Goal: Task Accomplishment & Management: Complete application form

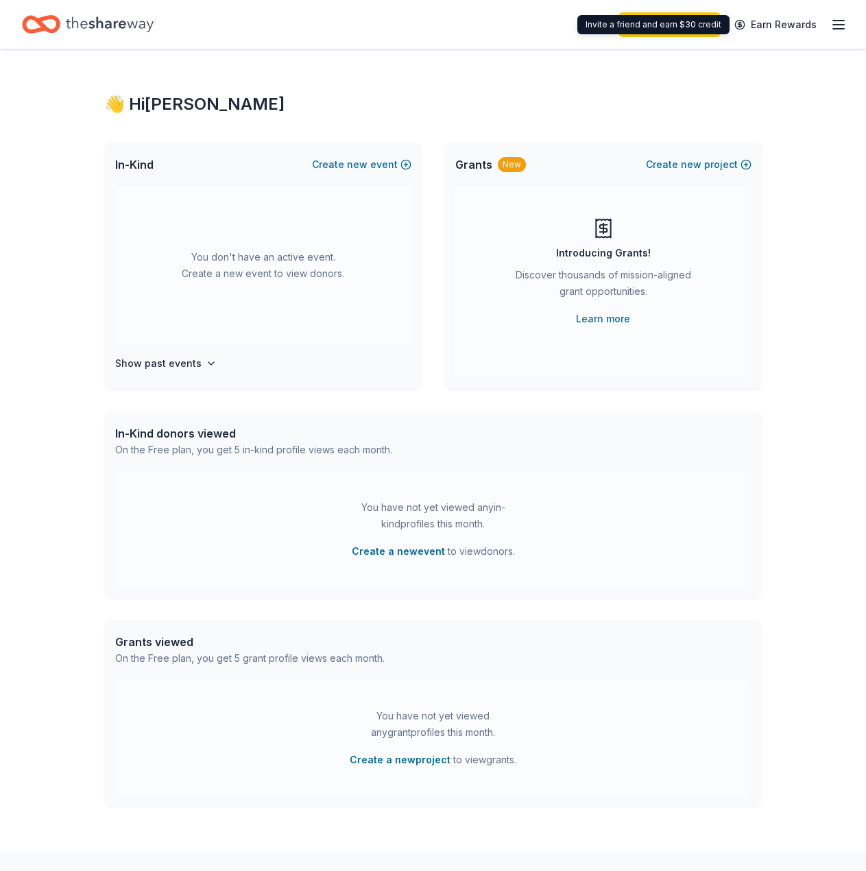
click at [830, 32] on icon "button" at bounding box center [838, 24] width 16 height 16
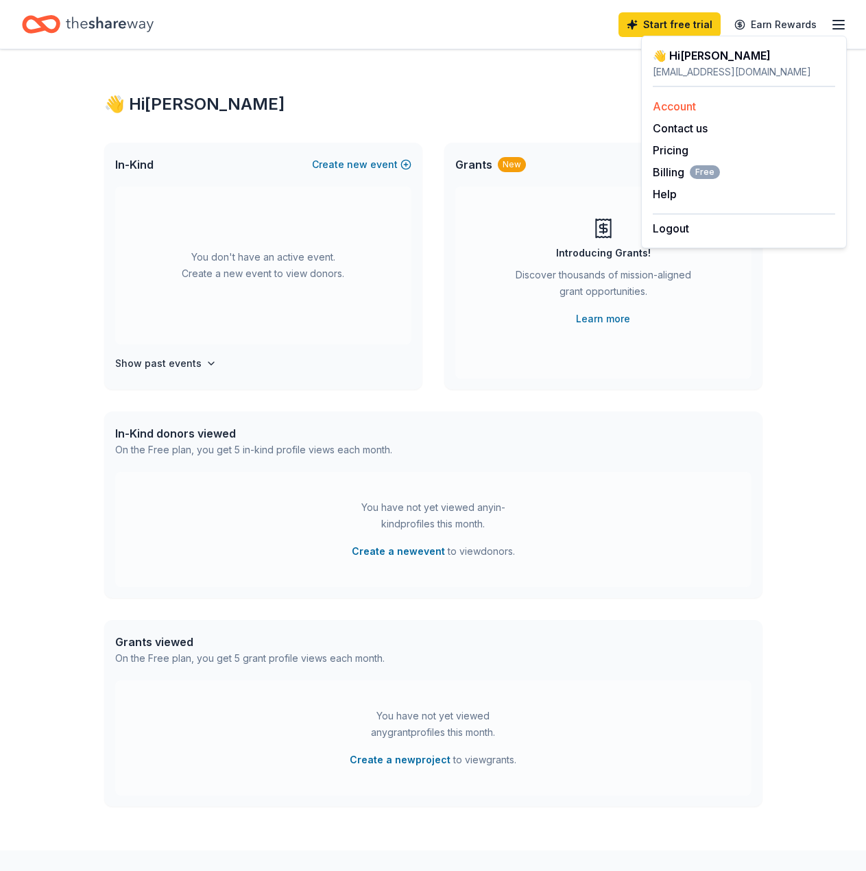
click at [696, 101] on link "Account" at bounding box center [674, 106] width 43 height 14
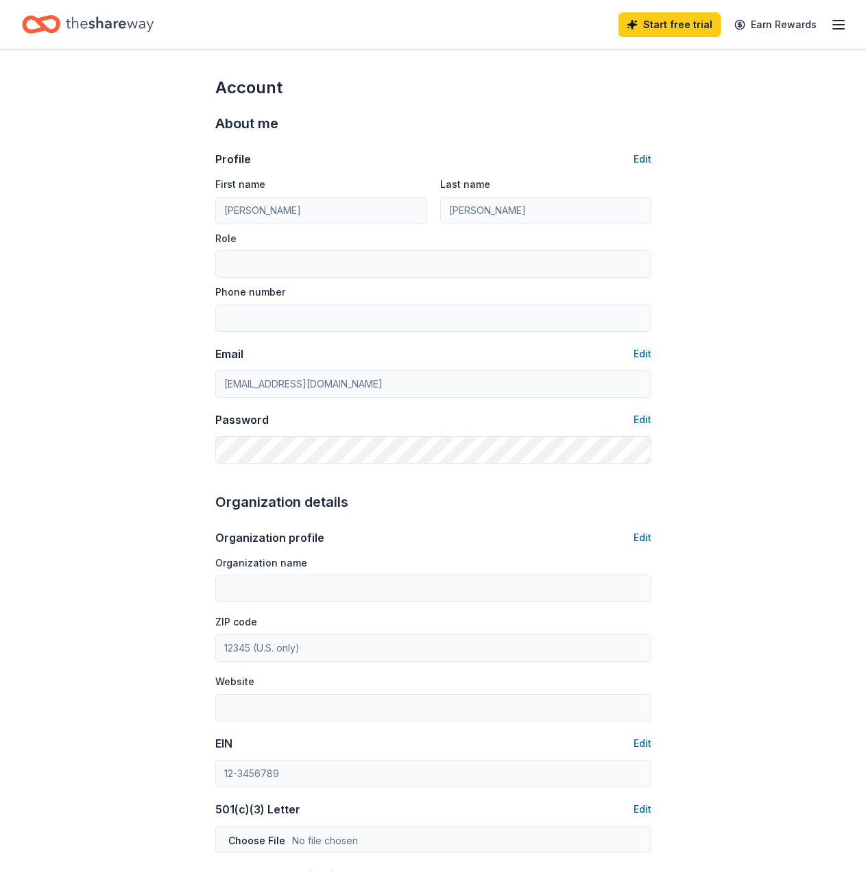
click at [640, 159] on button "Edit" at bounding box center [643, 159] width 18 height 16
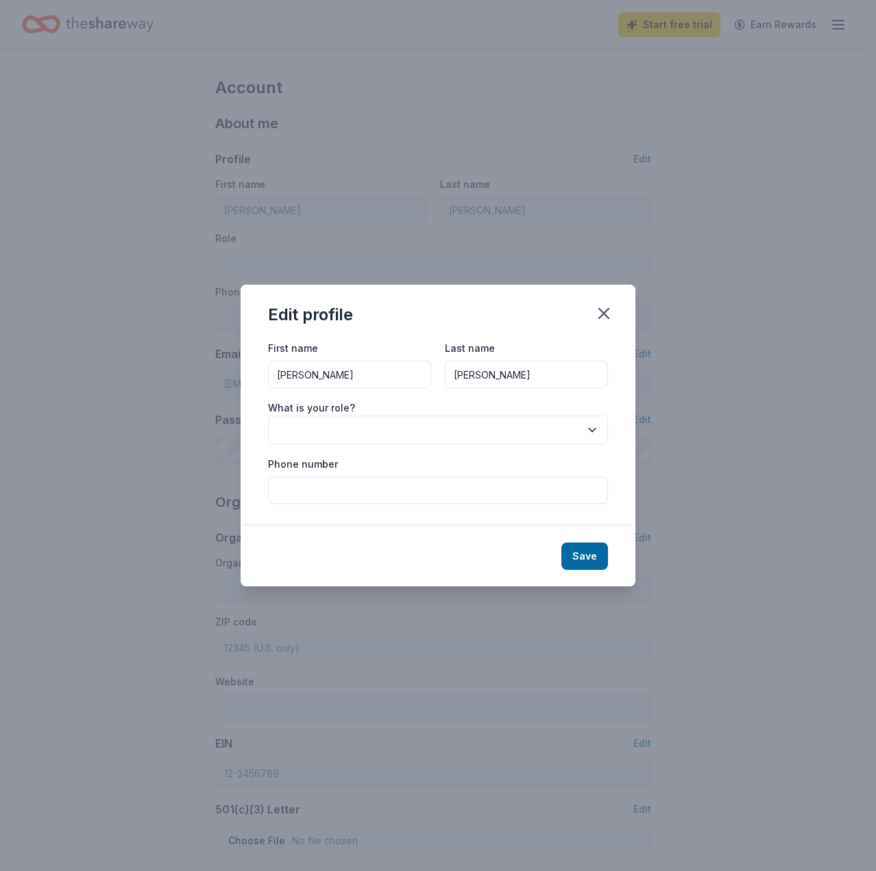
drag, startPoint x: 357, startPoint y: 363, endPoint x: 143, endPoint y: 362, distance: 213.2
click at [142, 375] on div "Edit profile First name [PERSON_NAME] Last name [PERSON_NAME] What is your role…" at bounding box center [438, 435] width 876 height 871
type input "[PERSON_NAME]"
click at [435, 415] on div "What is your role?" at bounding box center [438, 421] width 340 height 45
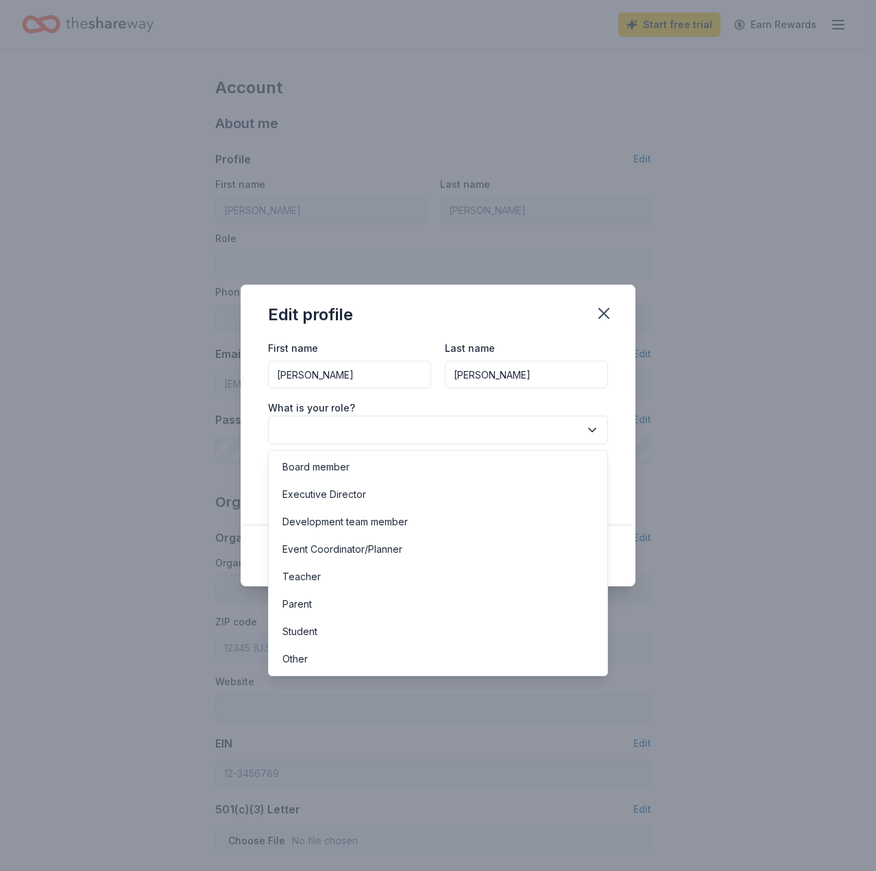
click at [435, 428] on button "button" at bounding box center [438, 430] width 340 height 29
click at [378, 472] on div "Board member" at bounding box center [438, 466] width 333 height 27
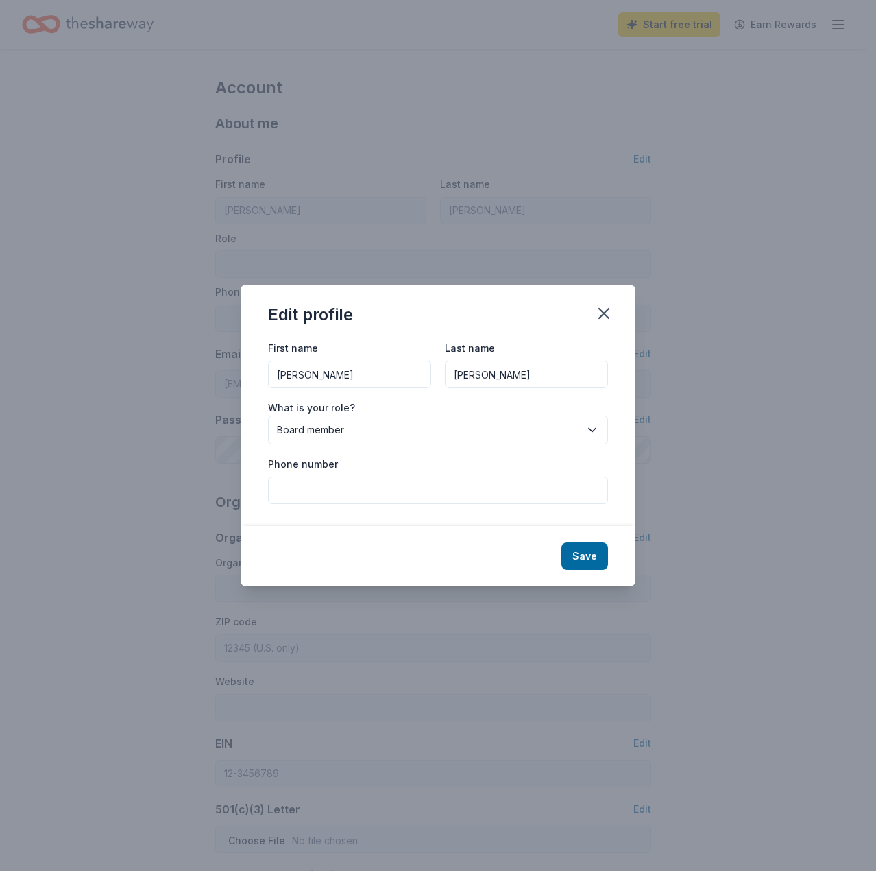
click at [375, 487] on input "Phone number" at bounding box center [438, 490] width 340 height 27
click at [587, 566] on button "Save" at bounding box center [585, 555] width 47 height 27
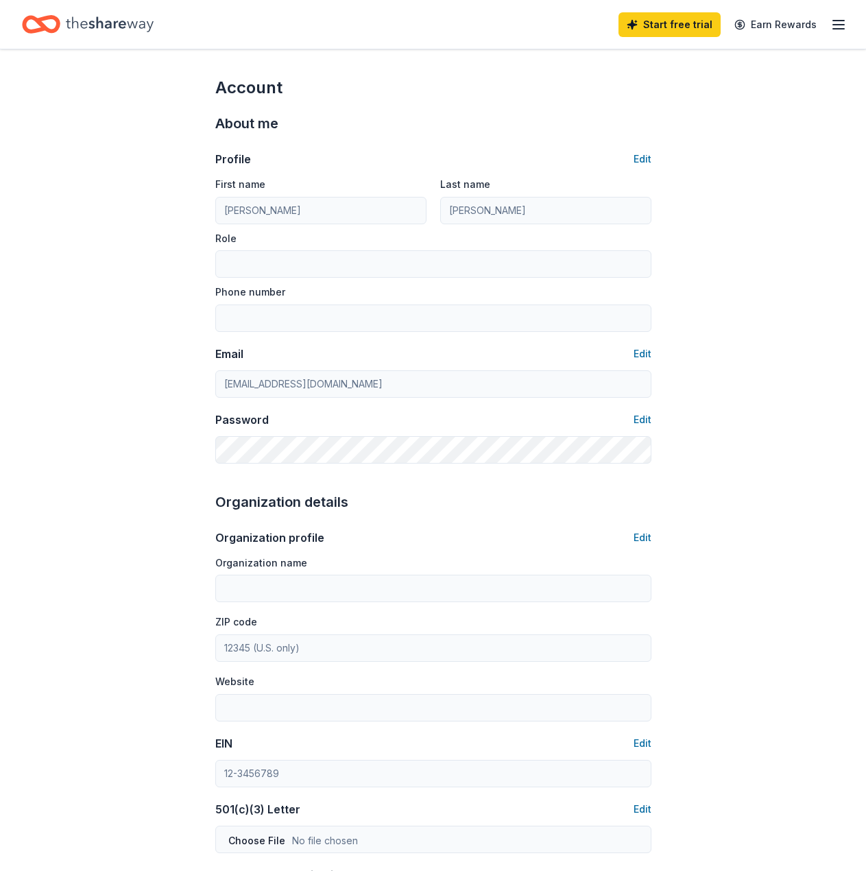
type input "[PERSON_NAME]"
type input "Board member"
click at [625, 426] on div "Password Edit" at bounding box center [433, 419] width 436 height 16
click at [644, 420] on button "Edit" at bounding box center [643, 419] width 18 height 16
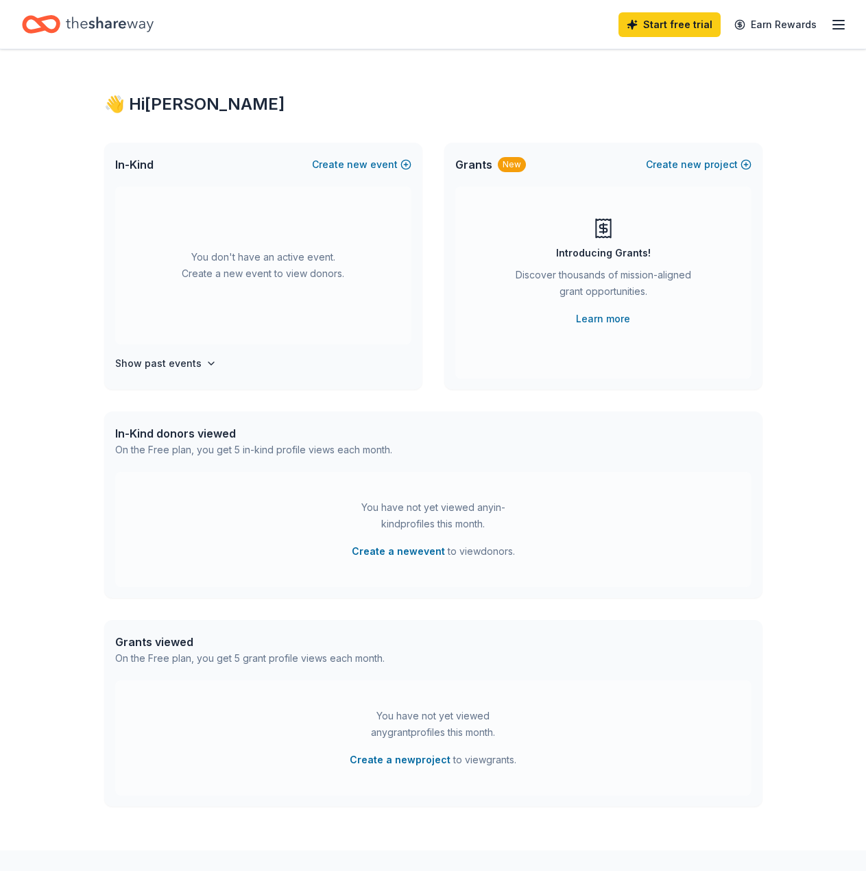
click at [836, 27] on icon "button" at bounding box center [838, 24] width 16 height 16
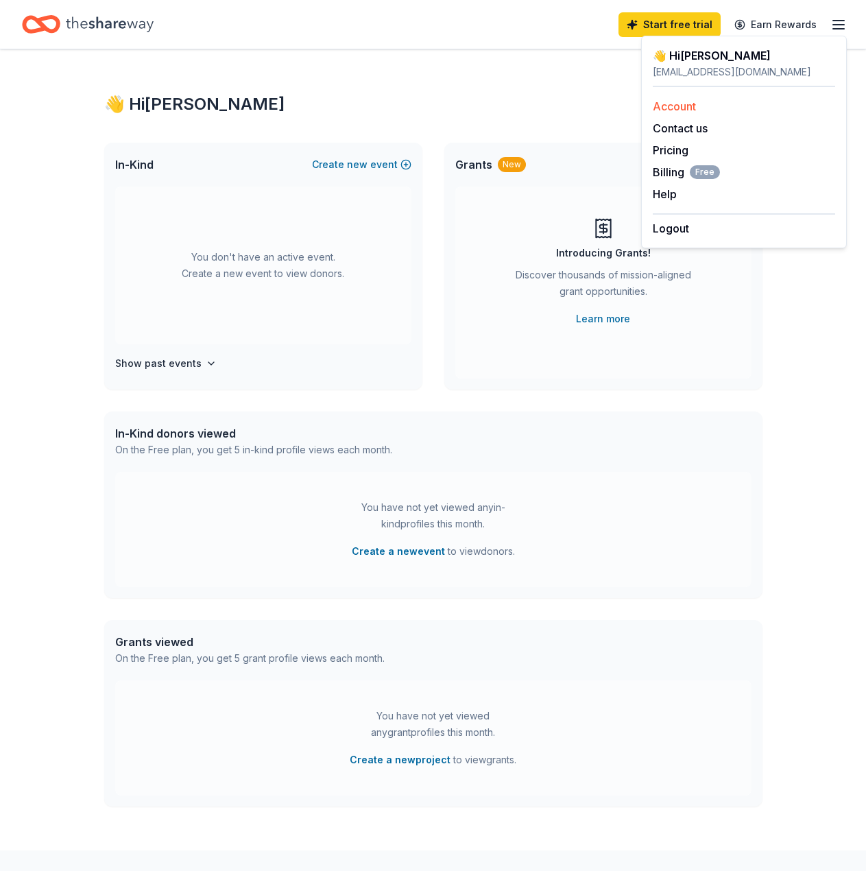
click at [740, 105] on div "Account" at bounding box center [744, 106] width 182 height 16
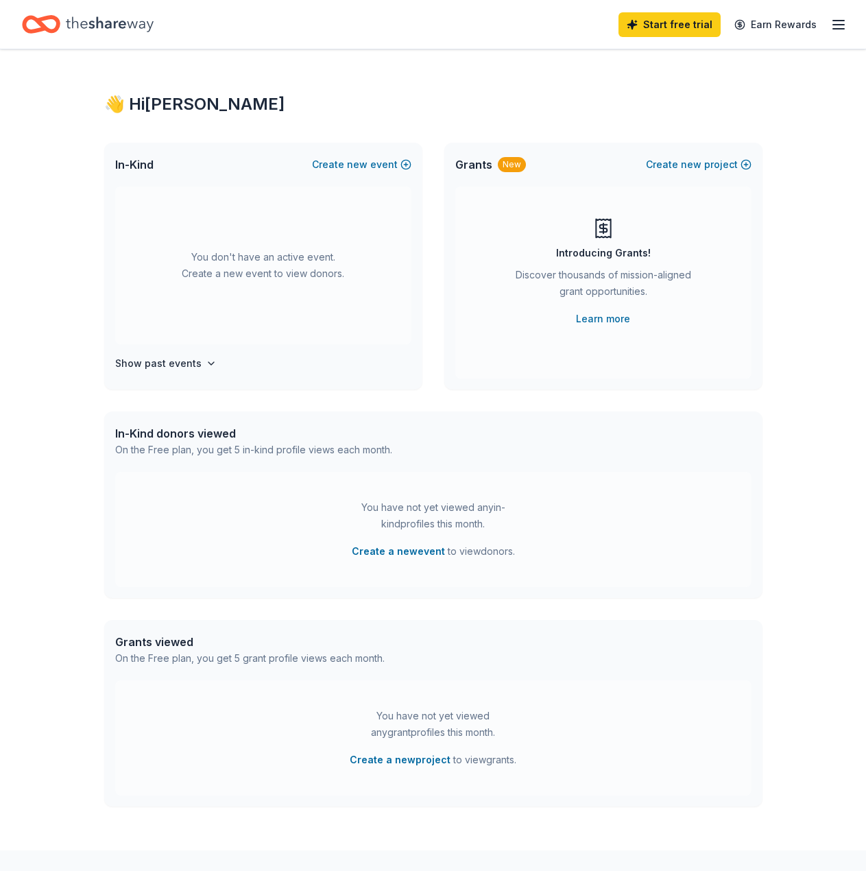
click at [830, 16] on div "Start free trial Earn Rewards" at bounding box center [732, 24] width 228 height 32
drag, startPoint x: 859, startPoint y: 23, endPoint x: 848, endPoint y: 23, distance: 11.0
click at [857, 23] on div "Start free trial Earn Rewards" at bounding box center [433, 24] width 866 height 49
click at [843, 23] on icon "button" at bounding box center [838, 24] width 16 height 16
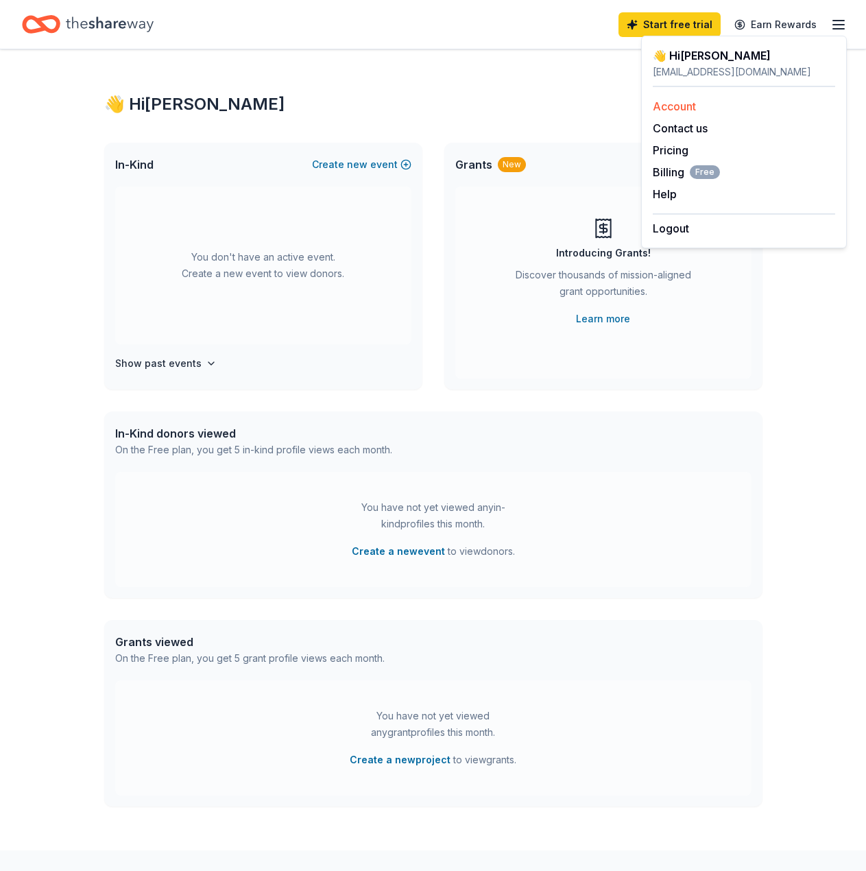
click at [682, 107] on link "Account" at bounding box center [674, 106] width 43 height 14
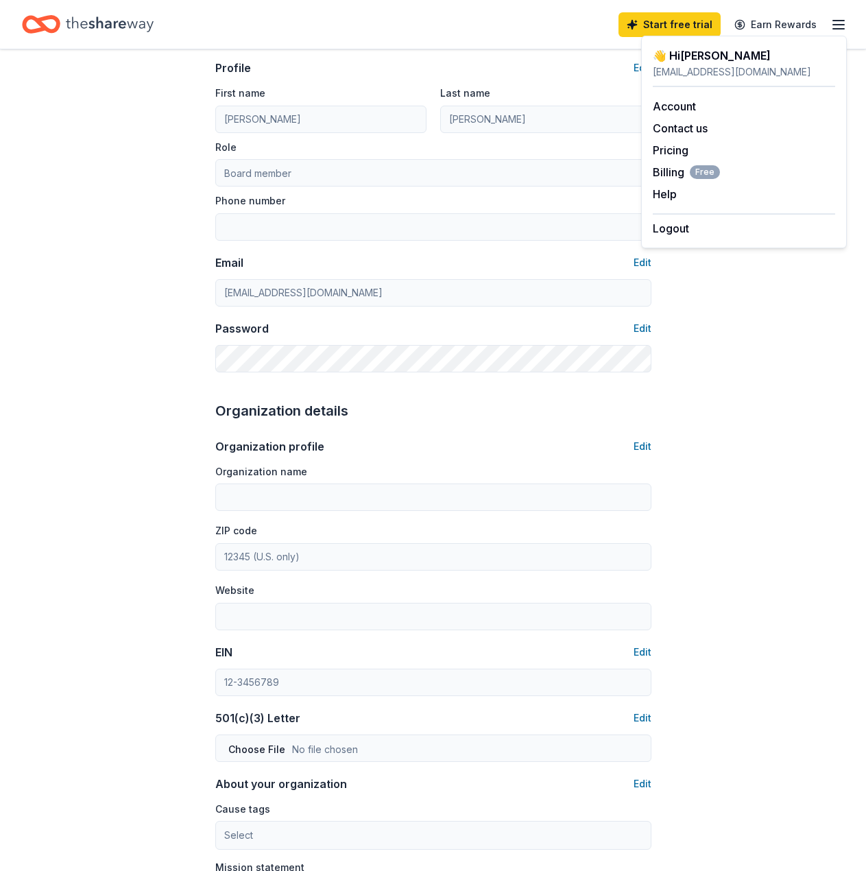
scroll to position [137, 0]
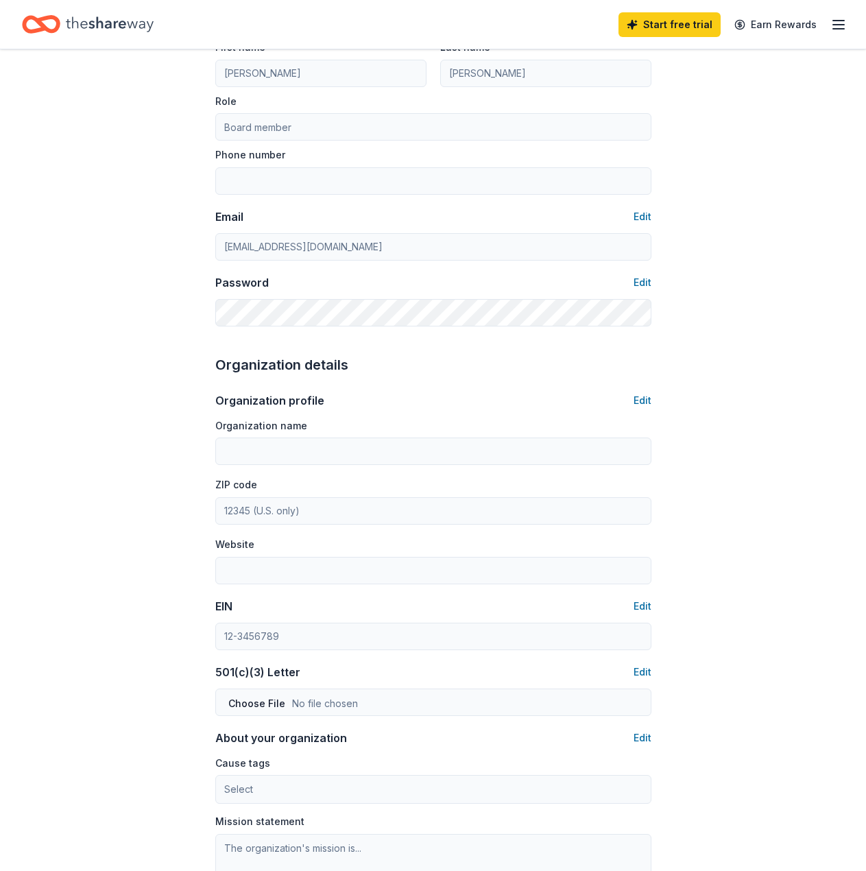
click at [652, 401] on div "Account About me Profile Edit First name [PERSON_NAME] Last name [PERSON_NAME] …" at bounding box center [433, 524] width 480 height 1224
click at [640, 401] on button "Edit" at bounding box center [643, 400] width 18 height 16
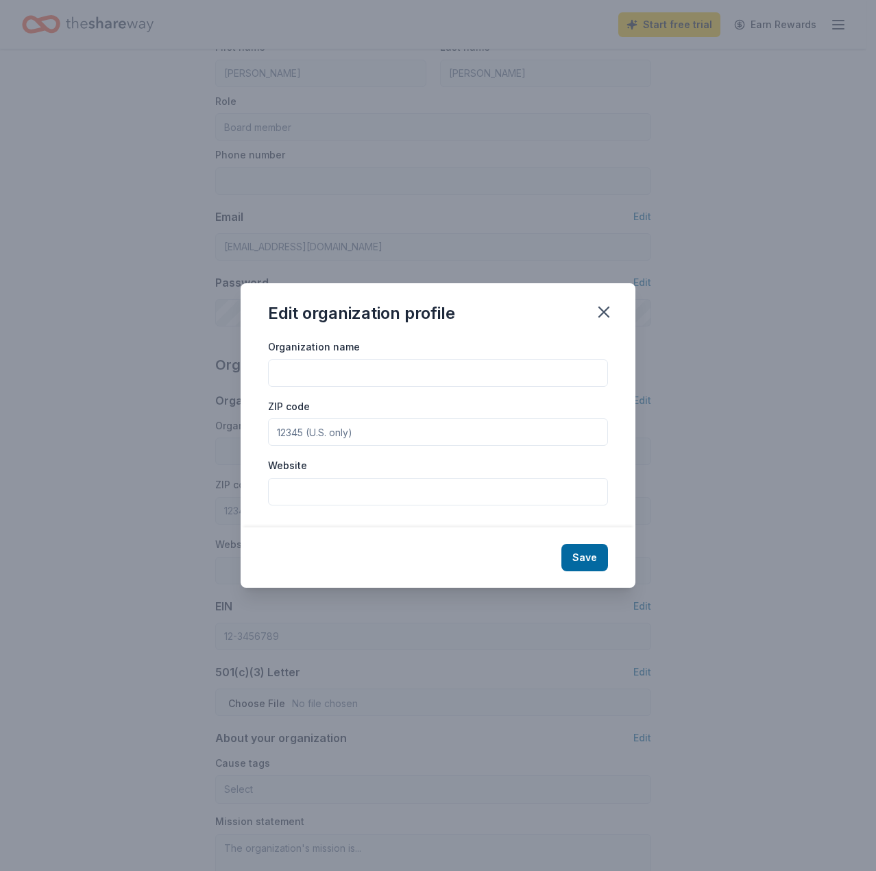
click at [312, 382] on input "Organization name" at bounding box center [438, 372] width 340 height 27
type input "T"
type input "G"
type input "K"
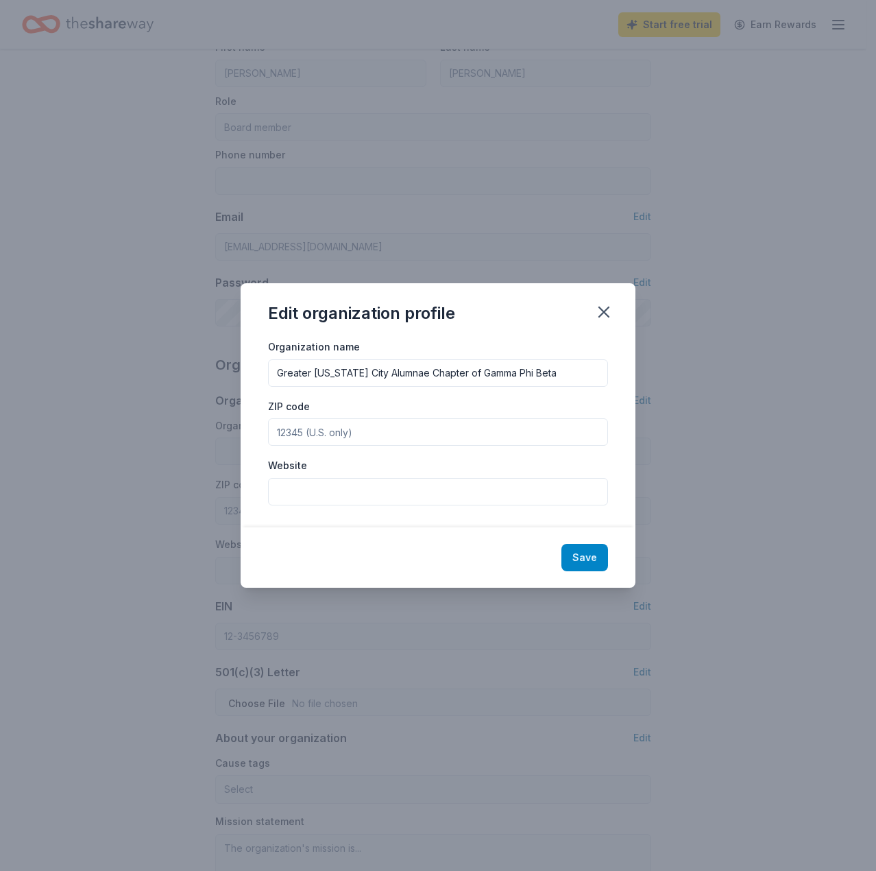
type input "Greater [US_STATE] City Alumnae Chapter of Gamma Phi Beta"
click at [588, 557] on button "Save" at bounding box center [585, 557] width 47 height 27
type input "Greater [US_STATE] City Alumnae Chapter of Gamma Phi Beta"
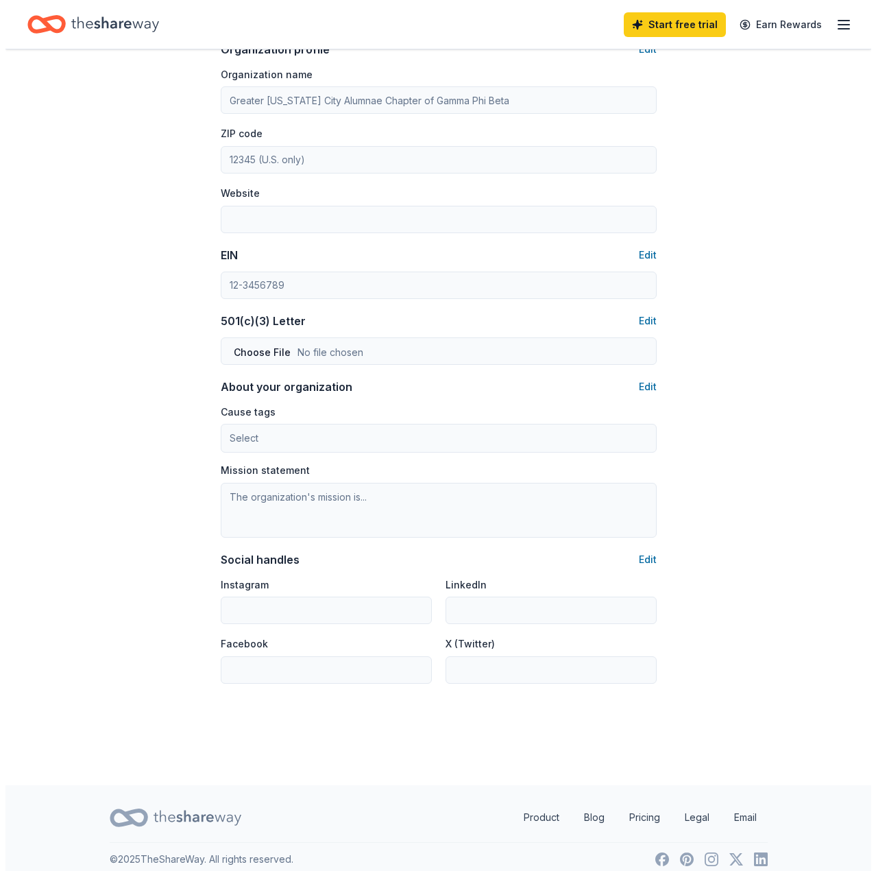
scroll to position [501, 0]
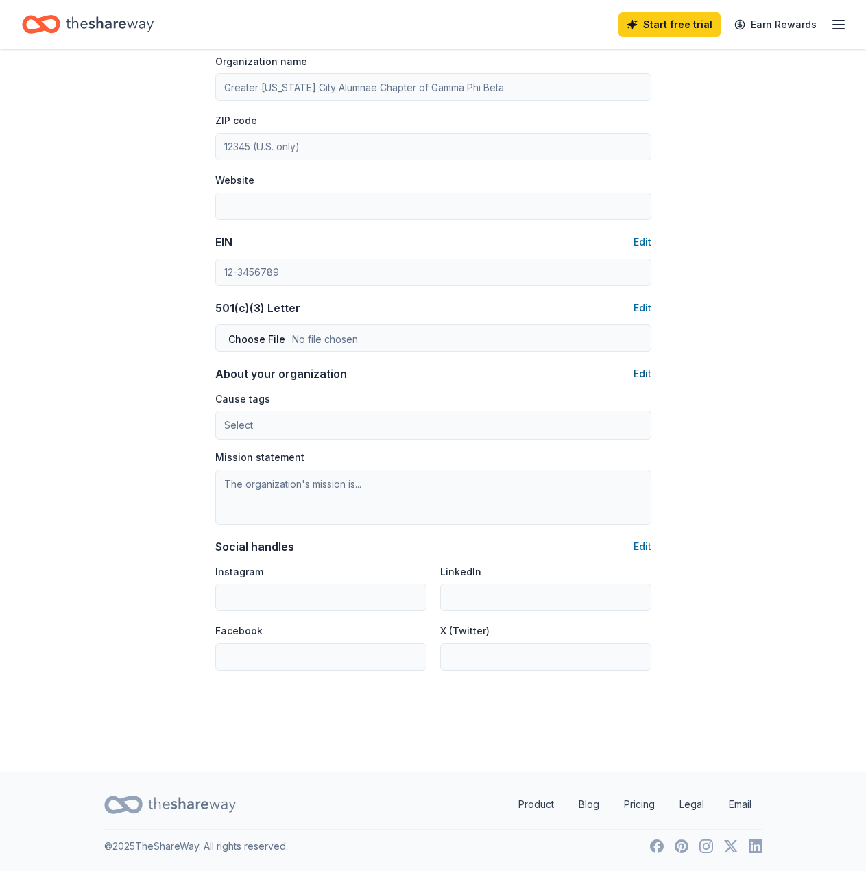
click at [638, 369] on button "Edit" at bounding box center [643, 373] width 18 height 16
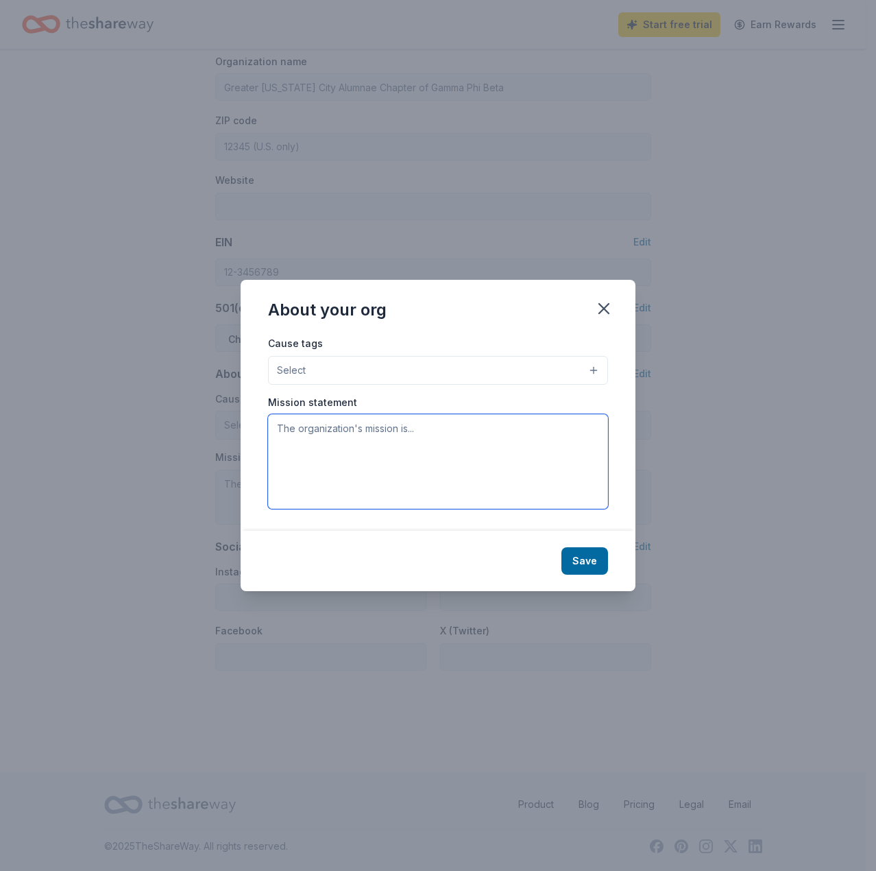
click at [356, 460] on textarea at bounding box center [438, 461] width 340 height 95
click at [448, 455] on textarea at bounding box center [438, 461] width 340 height 95
paste textarea "Gamma Phi Beta aims to inspire the highest type of womanhood by building confid…"
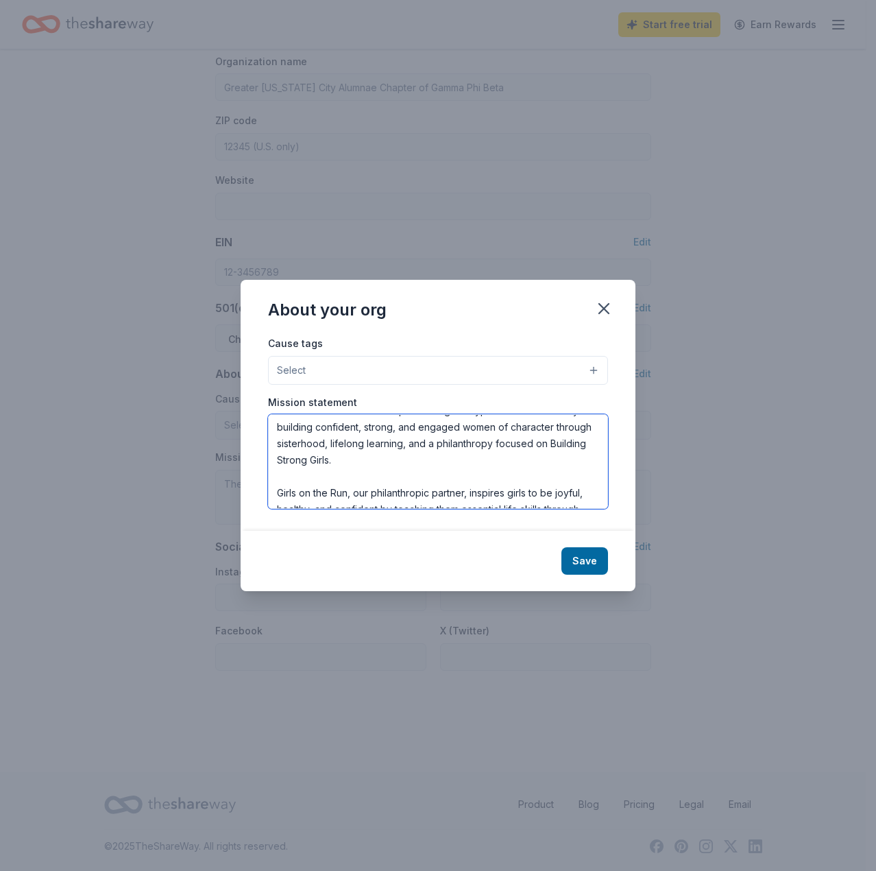
scroll to position [0, 0]
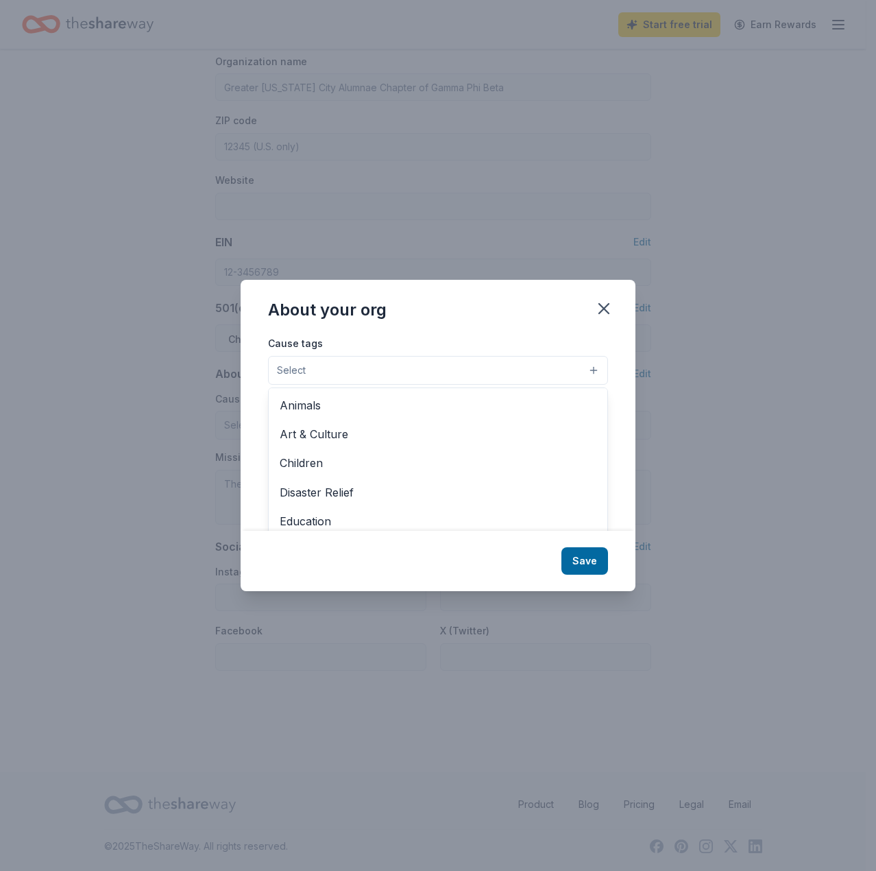
click at [402, 375] on button "Select" at bounding box center [438, 370] width 340 height 29
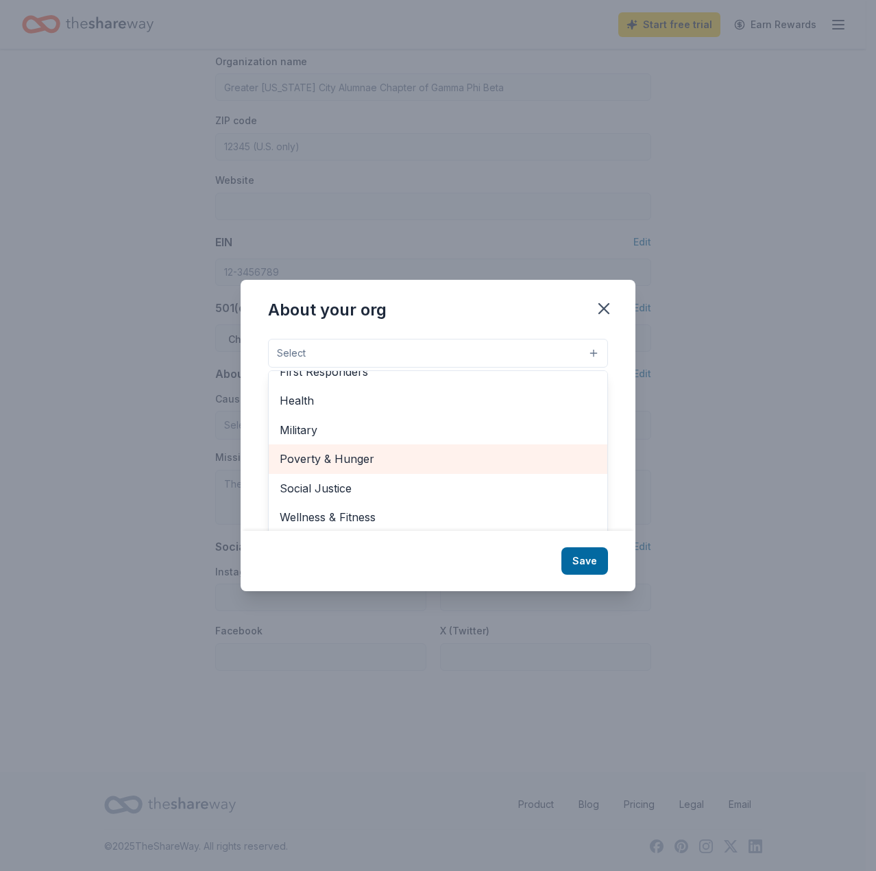
scroll to position [21, 0]
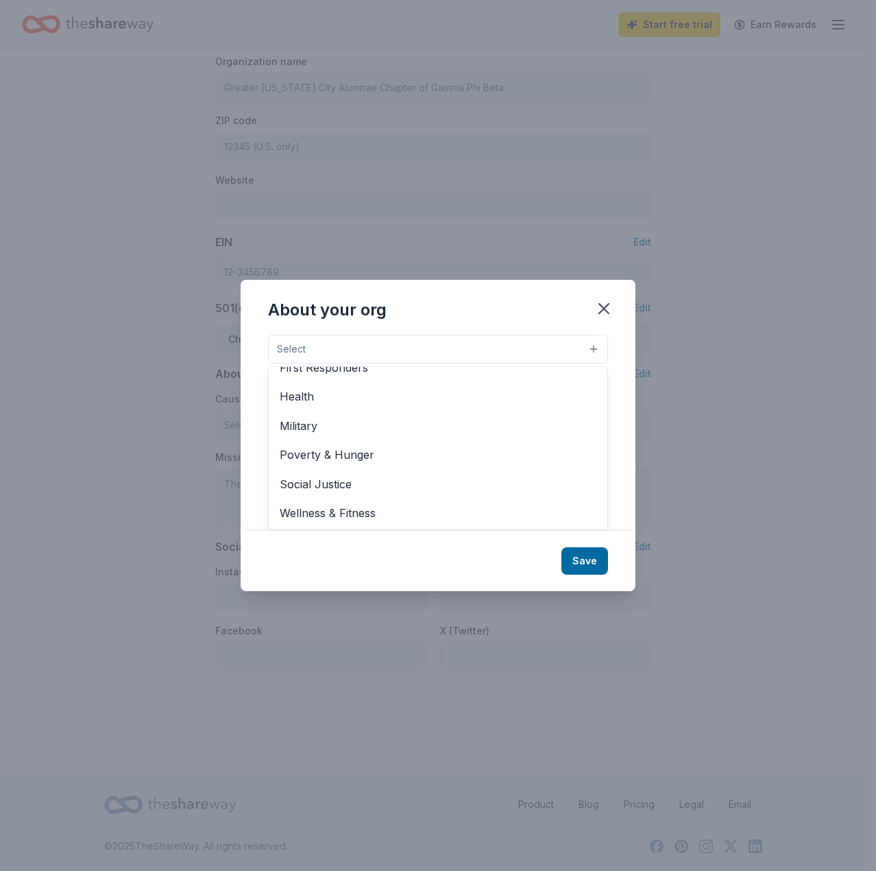
click at [437, 557] on div "About your org Cause tags Select Animals Art & Culture Children Disaster Relief…" at bounding box center [438, 435] width 395 height 311
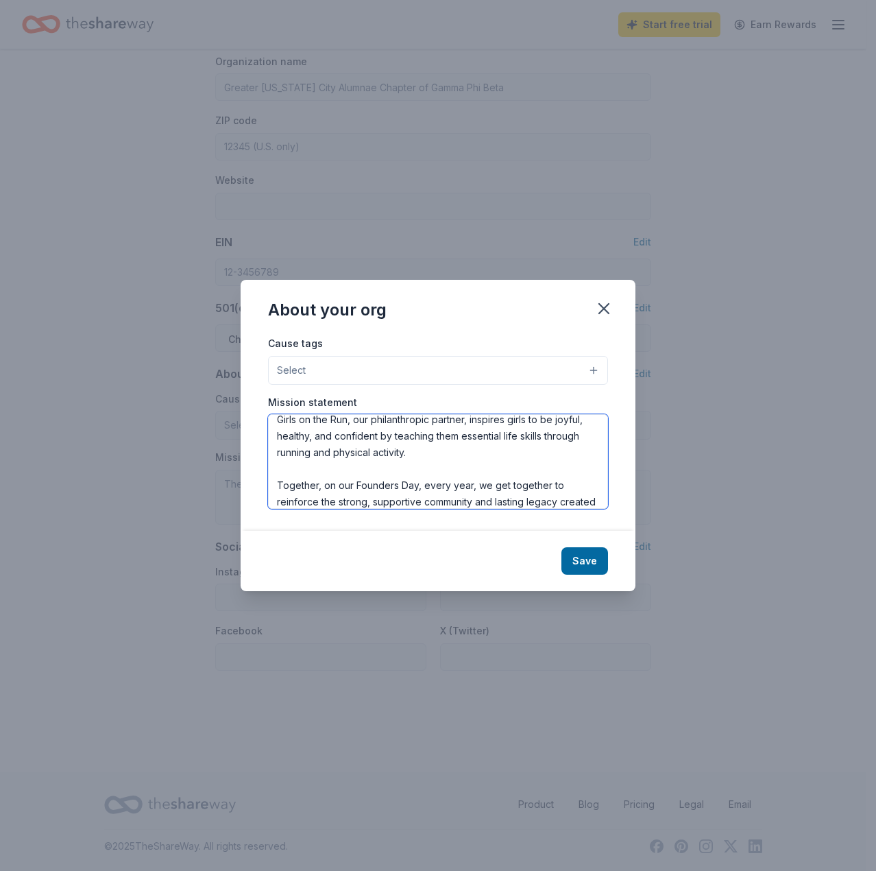
scroll to position [115, 0]
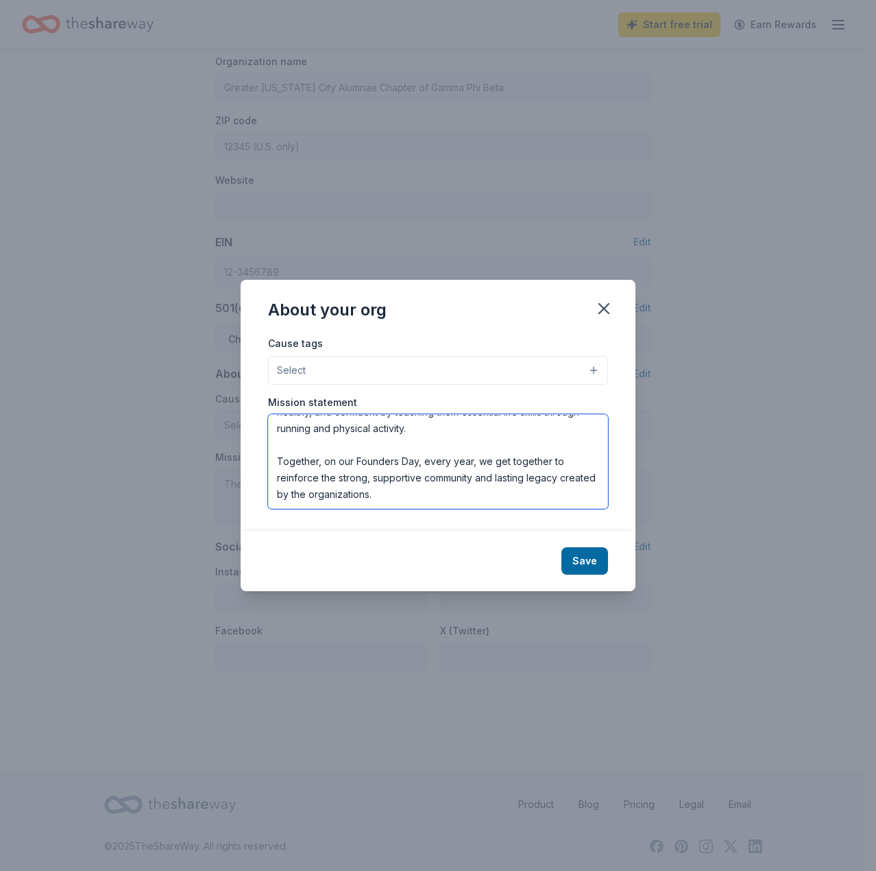
drag, startPoint x: 420, startPoint y: 496, endPoint x: 275, endPoint y: 453, distance: 151.0
click at [275, 453] on textarea "Gamma Phi Beta aims to inspire the highest type of womanhood by building confid…" at bounding box center [438, 461] width 340 height 95
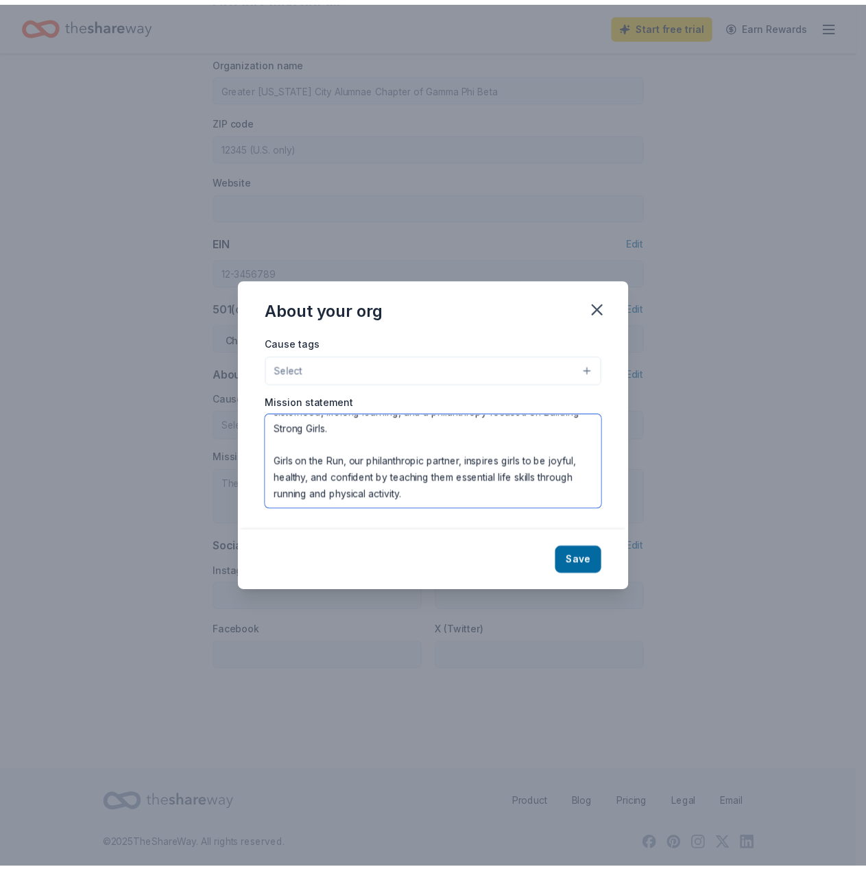
scroll to position [49, 0]
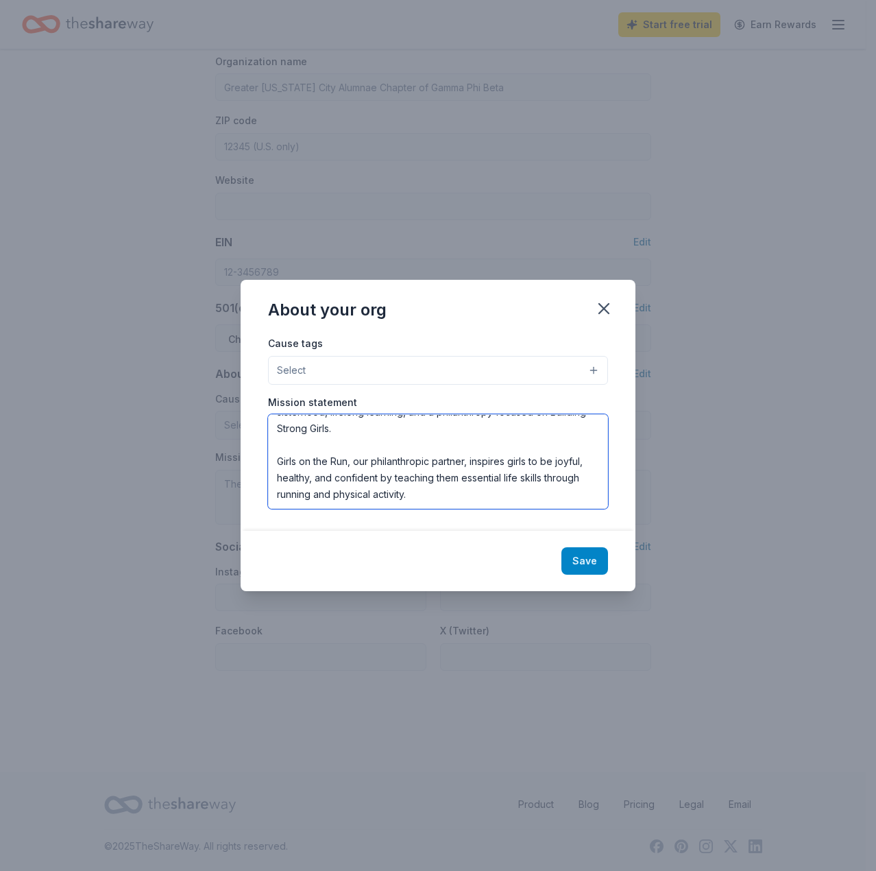
type textarea "Gamma Phi Beta aims to inspire the highest type of womanhood by building confid…"
click at [581, 564] on button "Save" at bounding box center [585, 560] width 47 height 27
type textarea "Gamma Phi Beta aims to inspire the highest type of womanhood by building confid…"
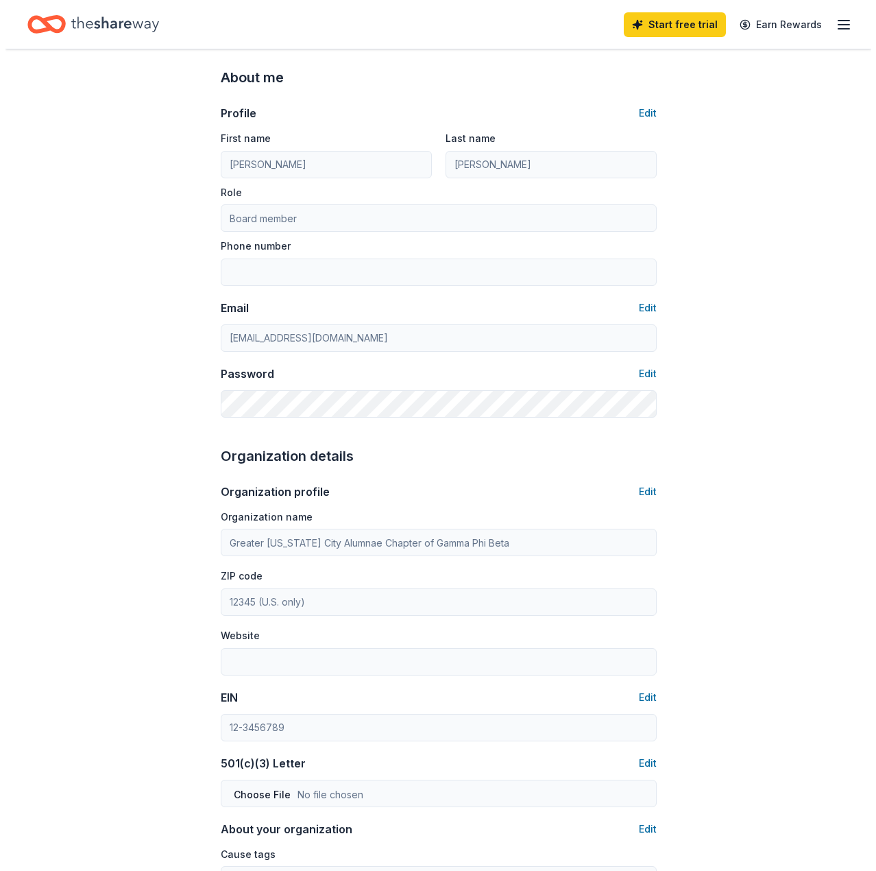
scroll to position [0, 0]
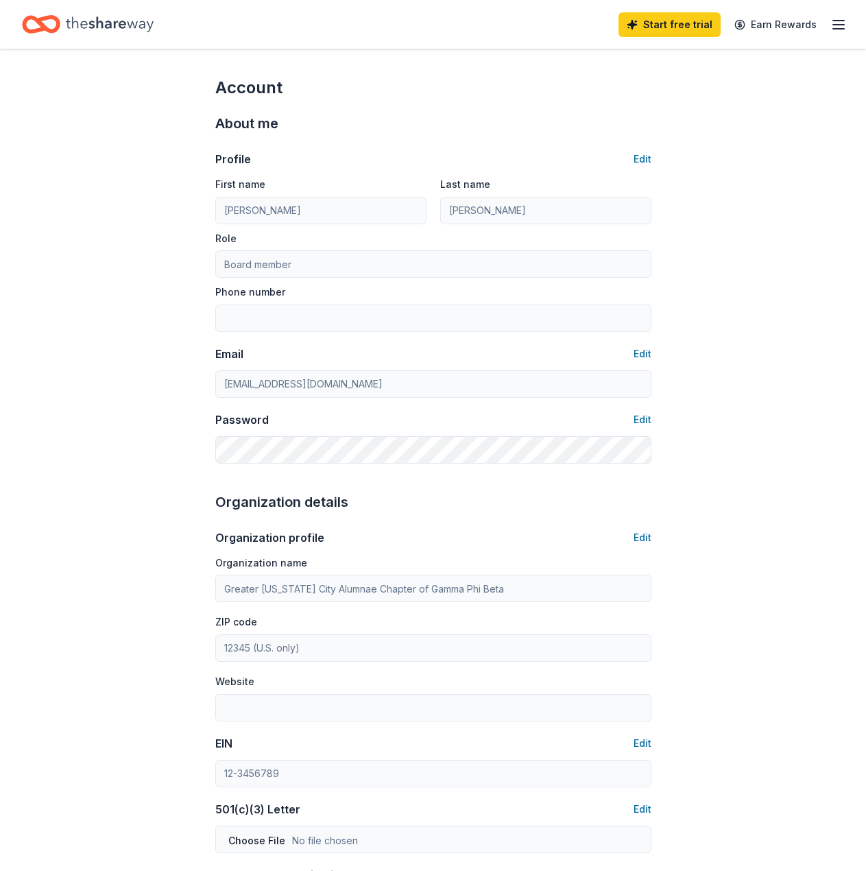
click at [847, 28] on div "Start free trial Earn Rewards" at bounding box center [433, 24] width 866 height 49
click at [843, 25] on line "button" at bounding box center [838, 25] width 11 height 0
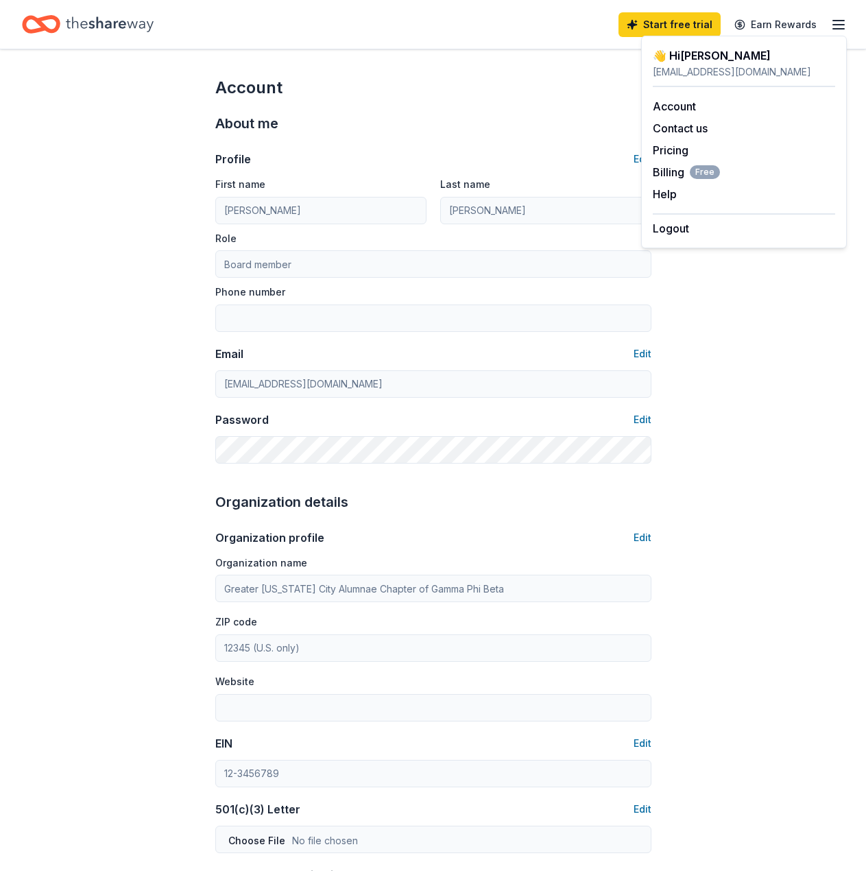
click at [76, 24] on icon "Home" at bounding box center [110, 24] width 88 height 28
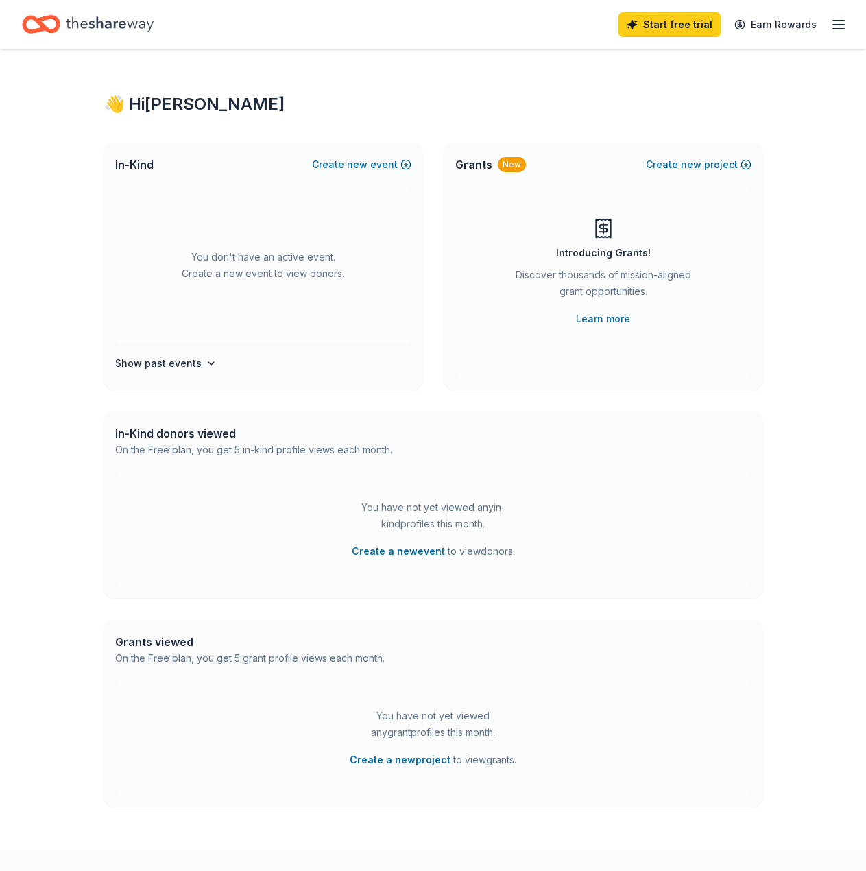
click at [261, 272] on div "You don't have an active event. Create a new event to view donors." at bounding box center [263, 265] width 296 height 158
click at [347, 167] on button "Create new event" at bounding box center [361, 164] width 99 height 16
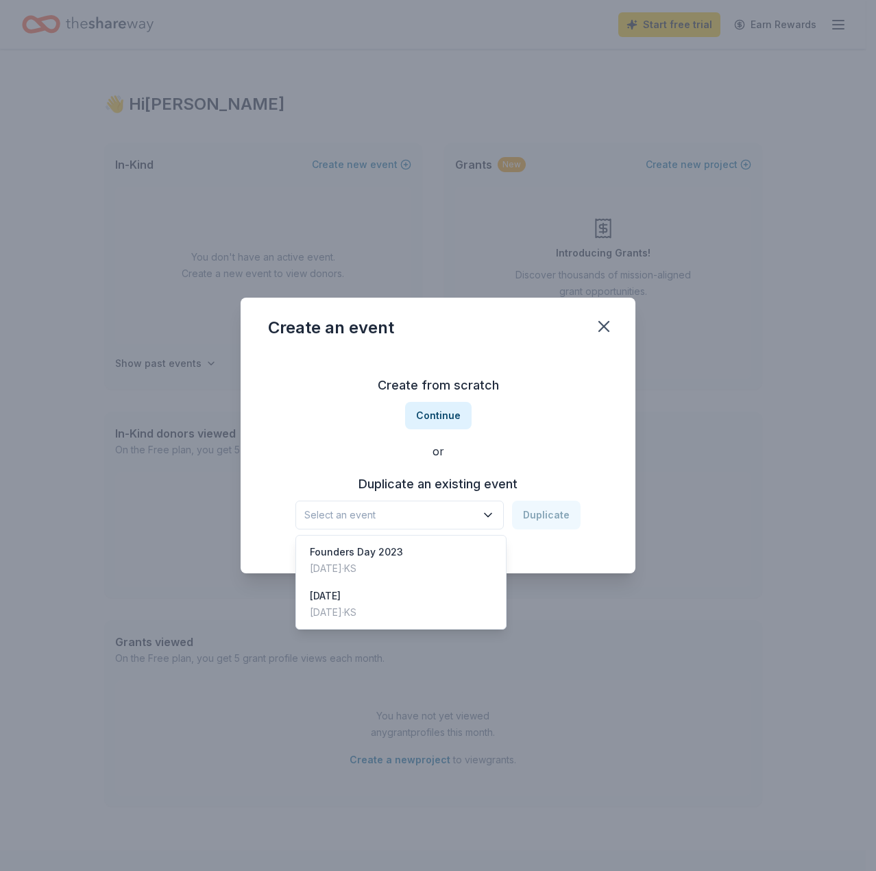
click at [448, 516] on span "Select an event" at bounding box center [389, 515] width 171 height 16
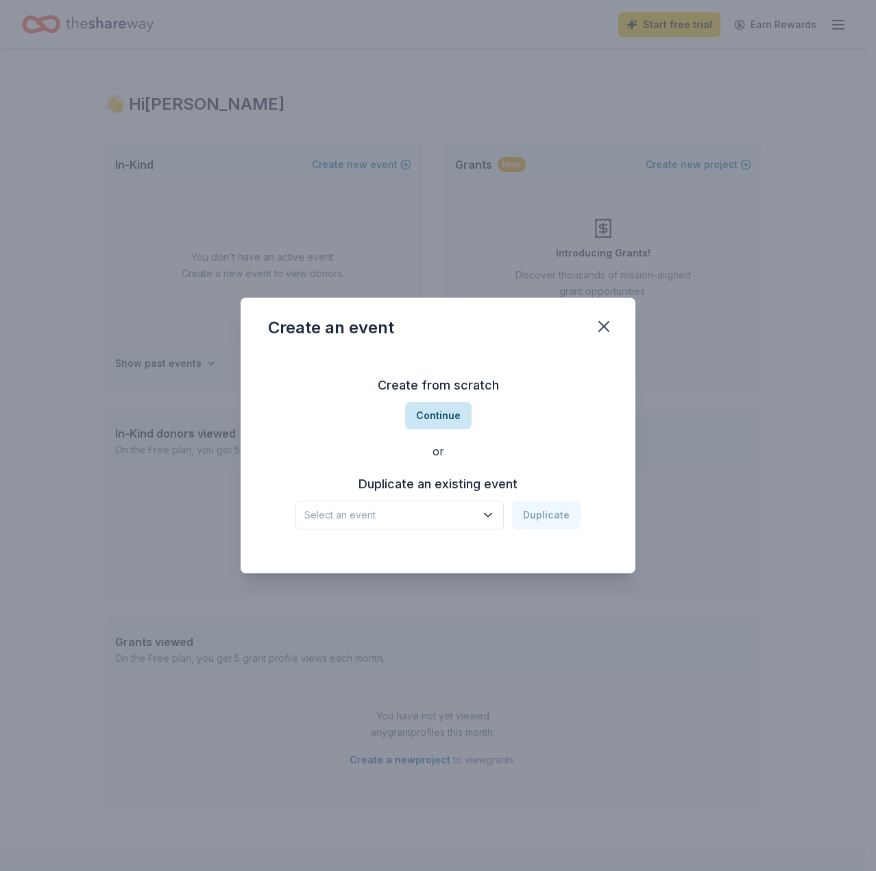
click at [433, 406] on button "Continue" at bounding box center [438, 415] width 67 height 27
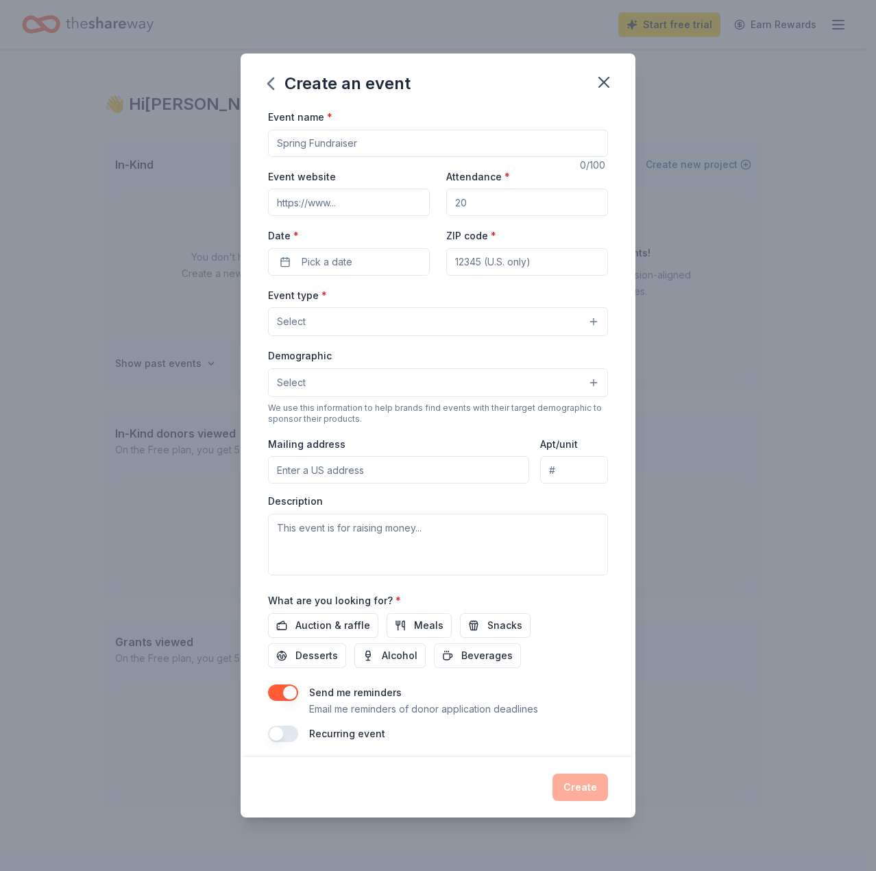
click at [340, 151] on input "Event name *" at bounding box center [438, 143] width 340 height 27
type input "Founders Day 2025"
type input "5"
click at [516, 208] on input "Attendance *" at bounding box center [527, 202] width 162 height 27
click at [519, 207] on input "Attendance *" at bounding box center [527, 202] width 162 height 27
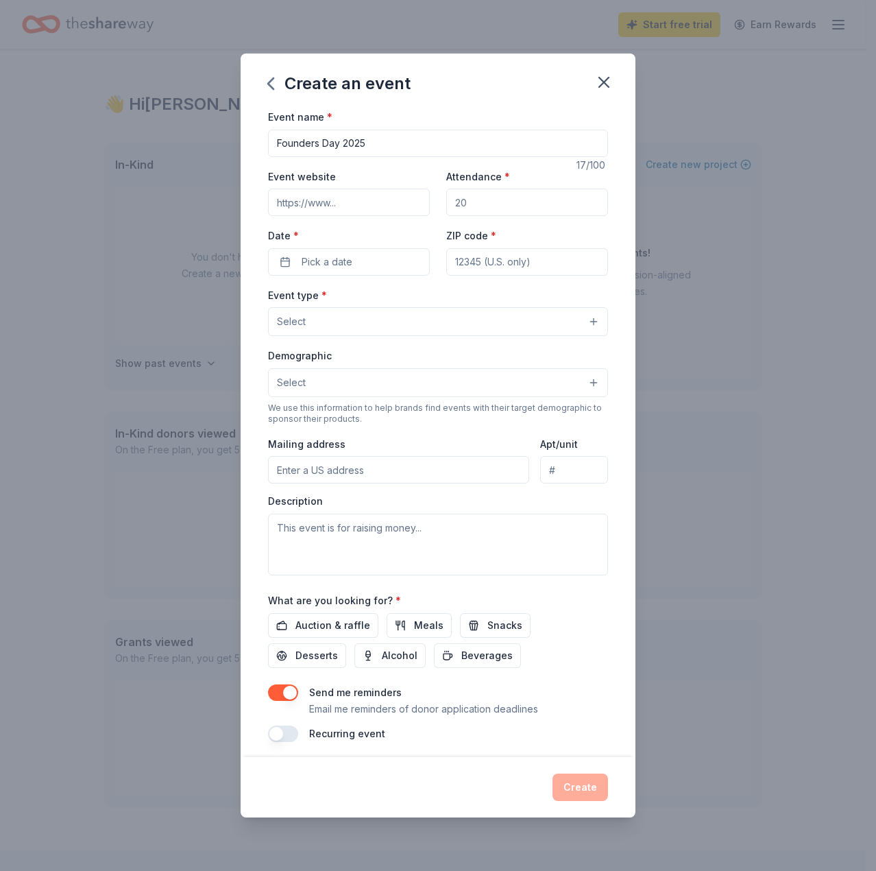
click at [519, 207] on input "Attendance *" at bounding box center [527, 202] width 162 height 27
type input "50"
click at [358, 264] on button "Pick a date" at bounding box center [349, 261] width 162 height 27
click at [426, 290] on button "Go to next month" at bounding box center [420, 298] width 19 height 19
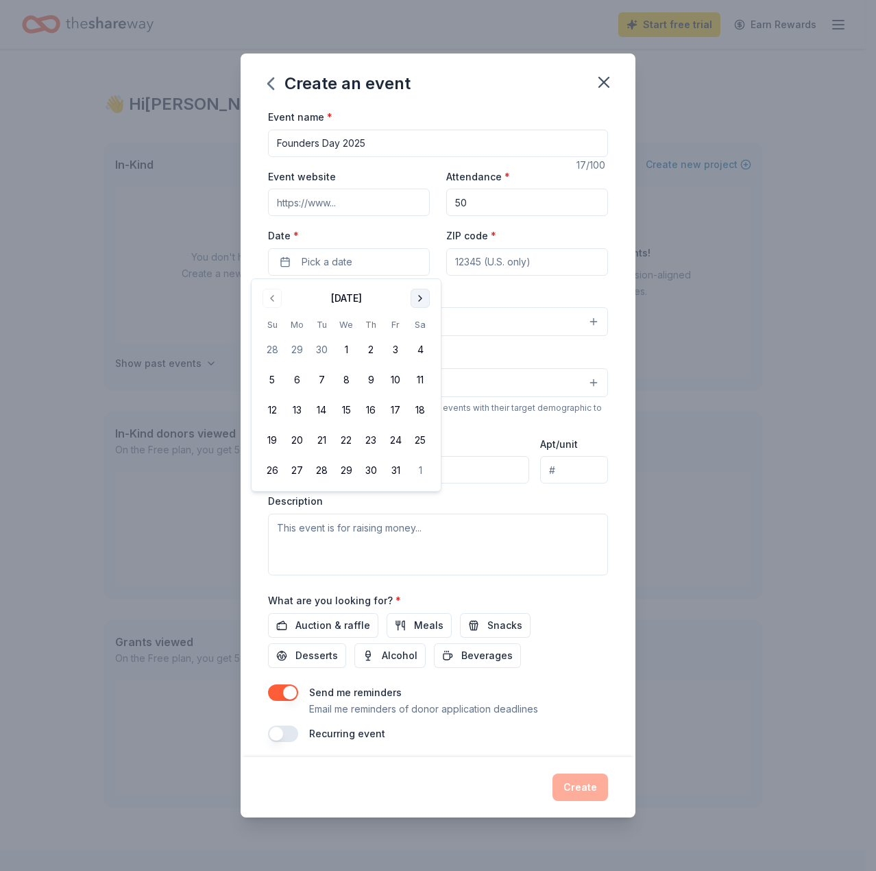
click at [426, 290] on button "Go to next month" at bounding box center [420, 298] width 19 height 19
click at [420, 378] on button "8" at bounding box center [420, 380] width 25 height 25
click at [468, 268] on input "ZIP code *" at bounding box center [527, 261] width 162 height 27
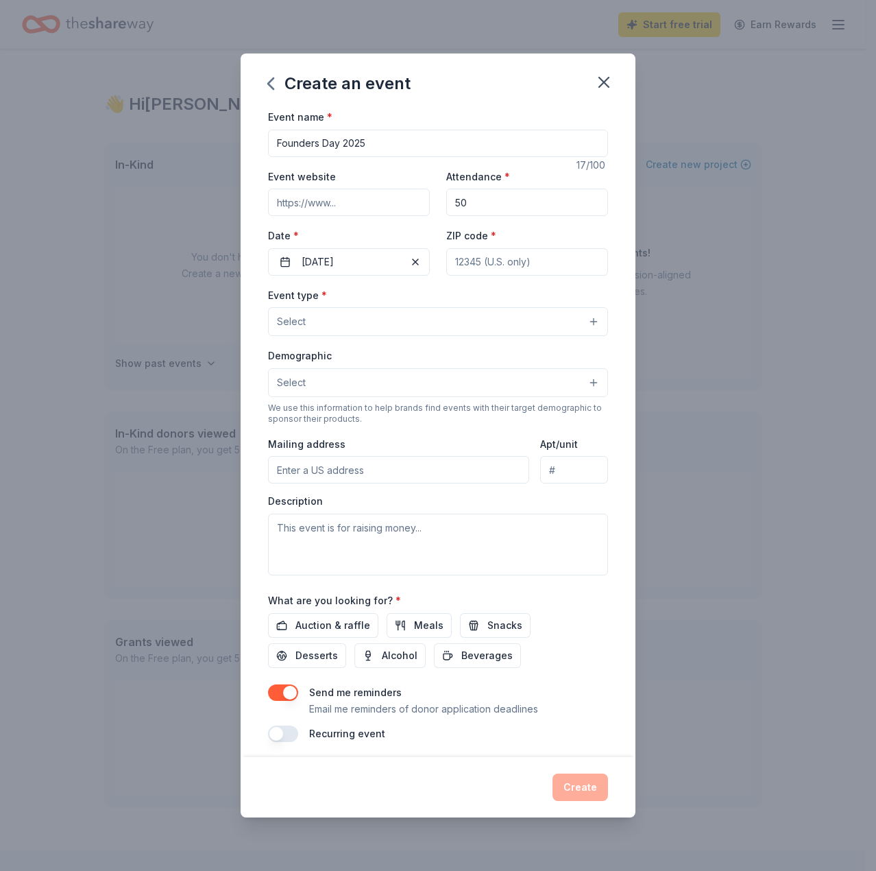
click at [515, 263] on input "ZIP code *" at bounding box center [527, 261] width 162 height 27
type input "66204"
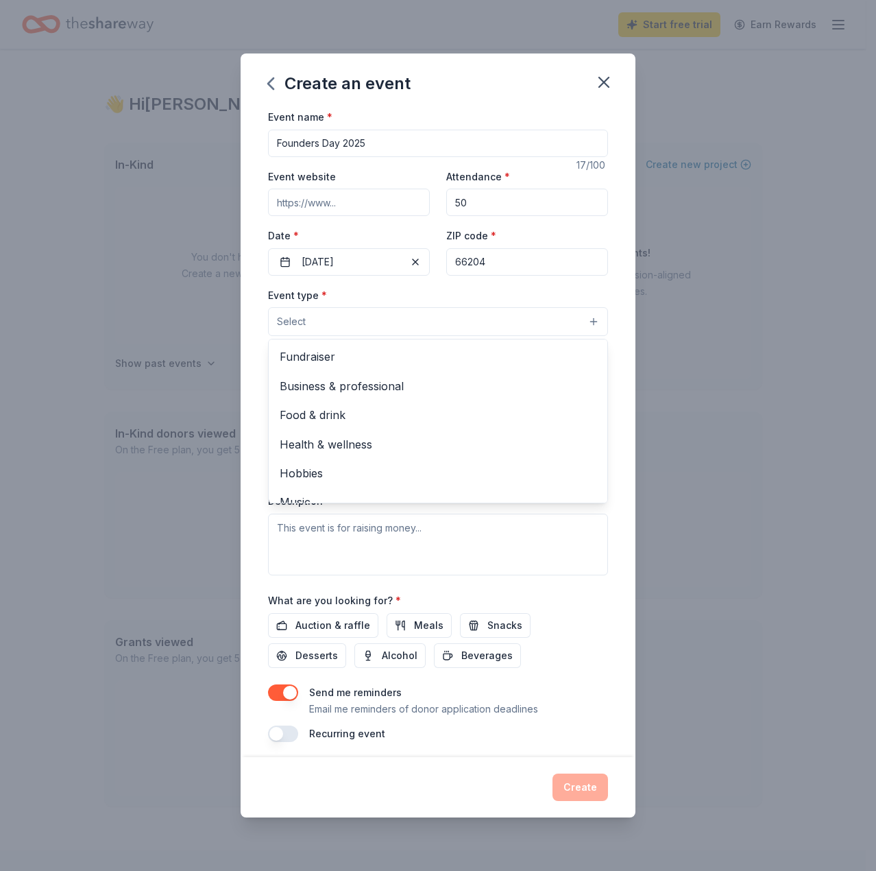
click at [516, 307] on button "Select" at bounding box center [438, 321] width 340 height 29
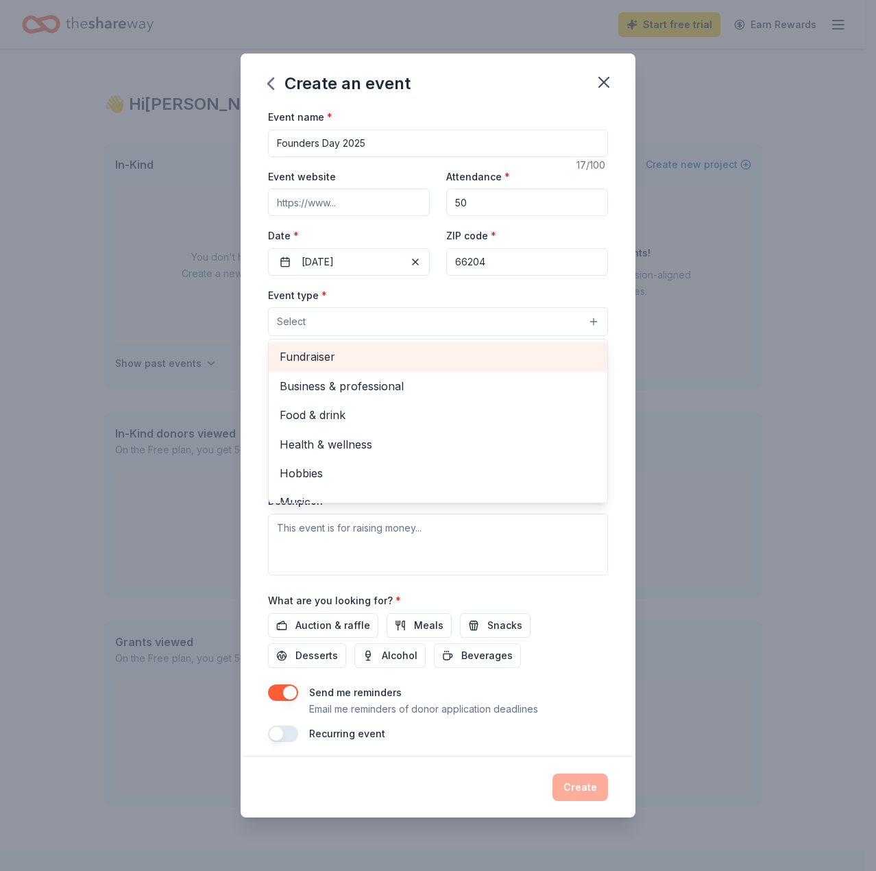
click at [473, 367] on div "Fundraiser" at bounding box center [438, 356] width 339 height 29
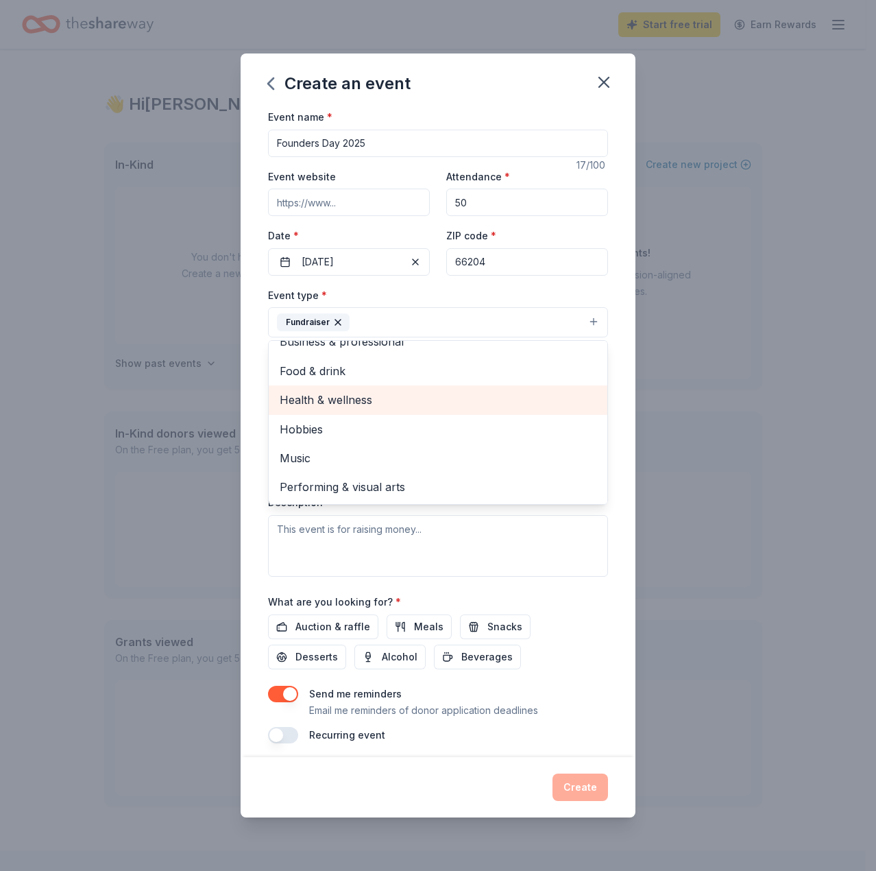
scroll to position [8, 0]
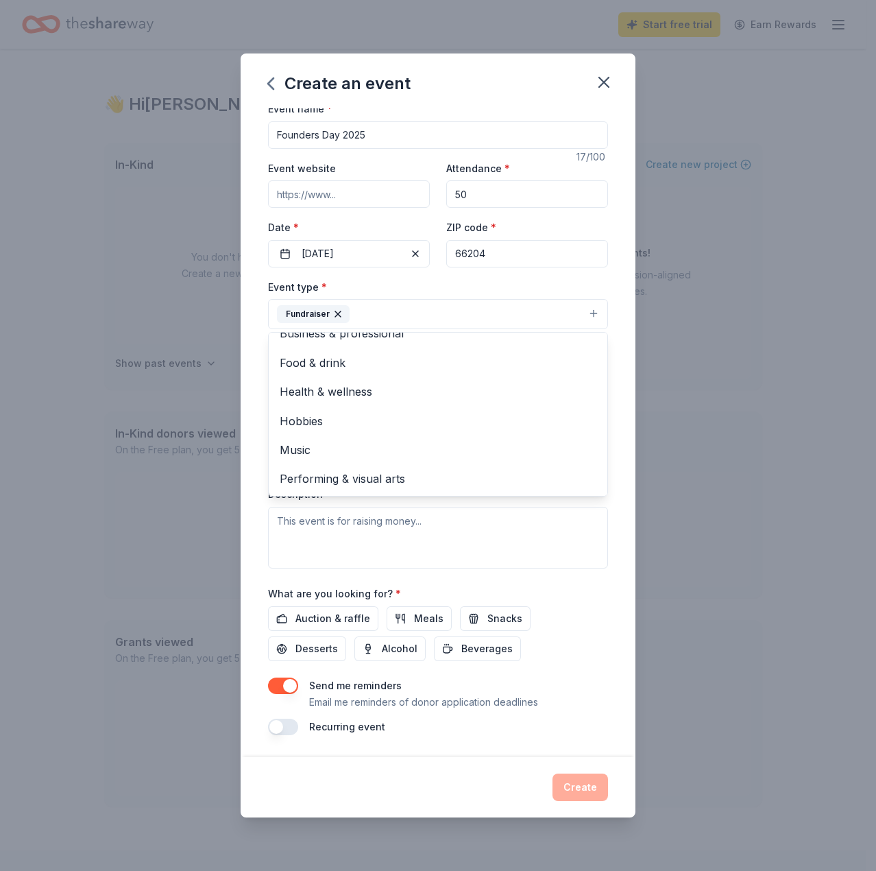
click at [619, 535] on div "Event name * Founders Day 2025 17 /100 Event website Attendance * 50 Date * [DA…" at bounding box center [438, 432] width 395 height 649
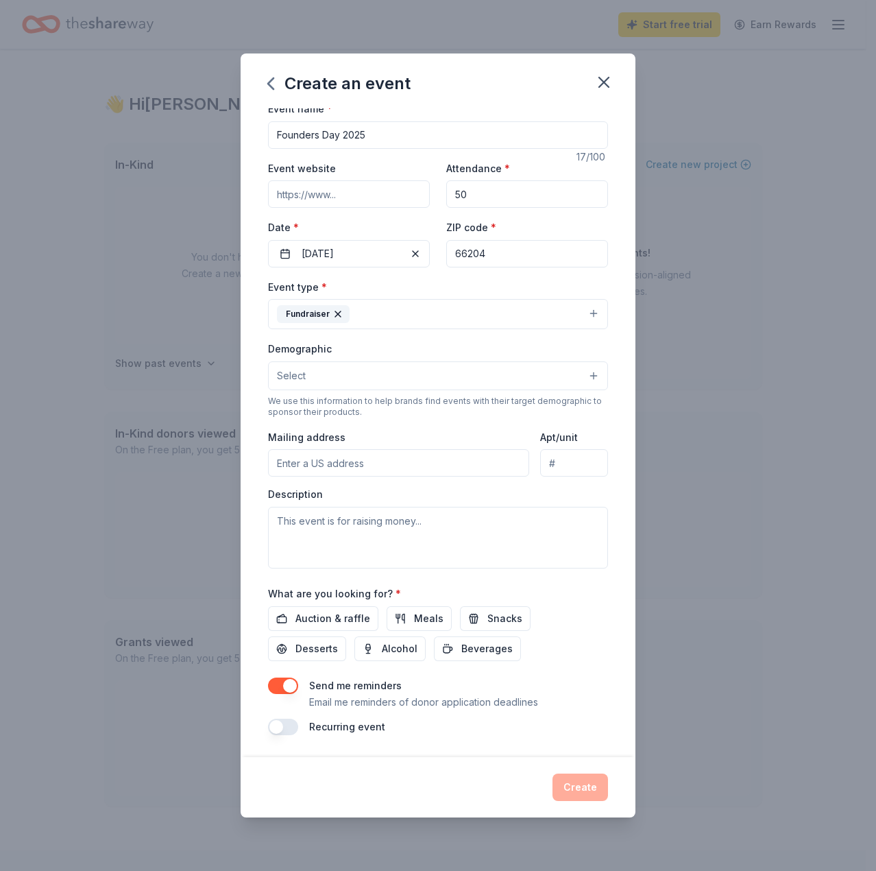
click at [350, 364] on button "Select" at bounding box center [438, 375] width 340 height 29
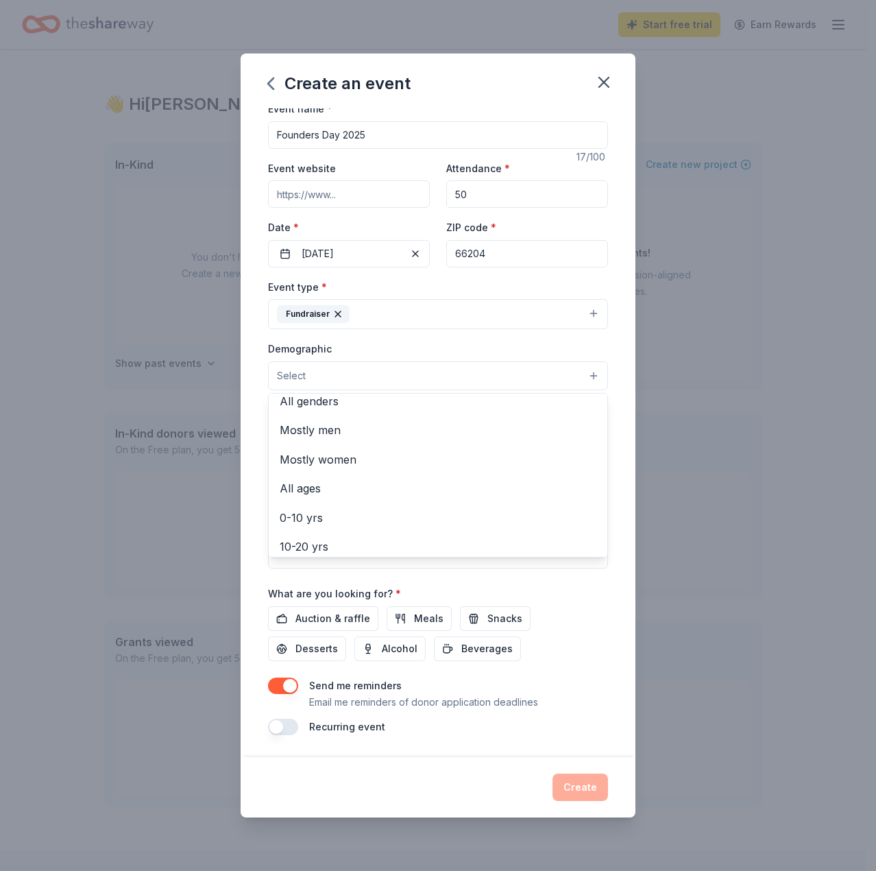
scroll to position [0, 0]
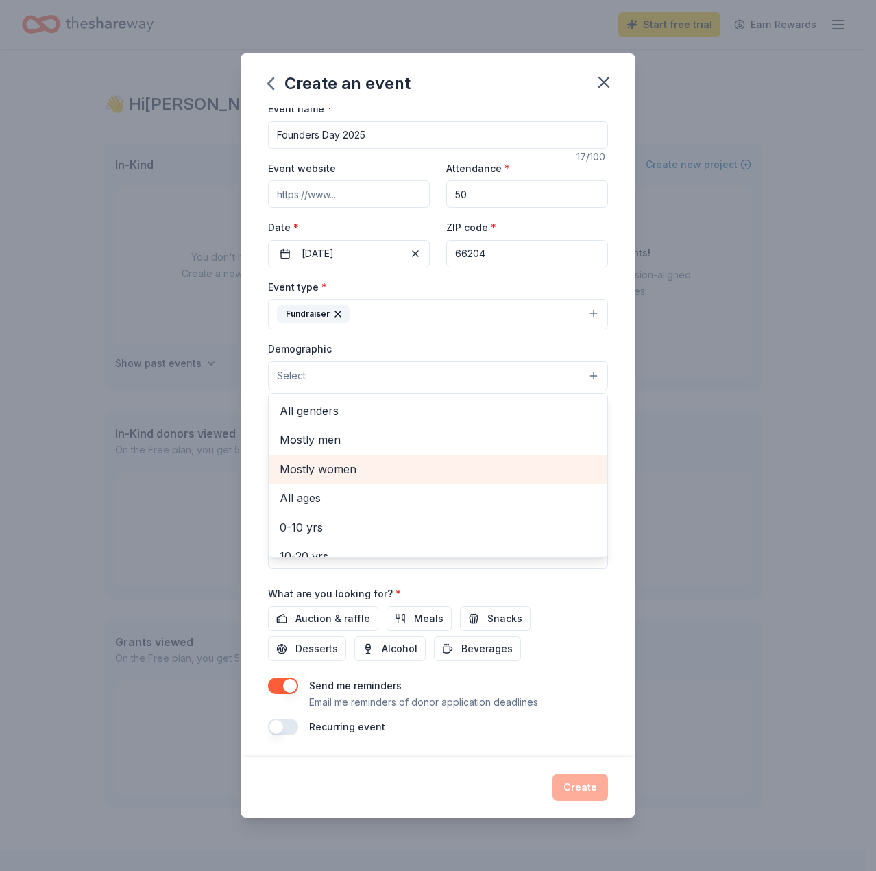
click at [389, 465] on span "Mostly women" at bounding box center [438, 469] width 317 height 18
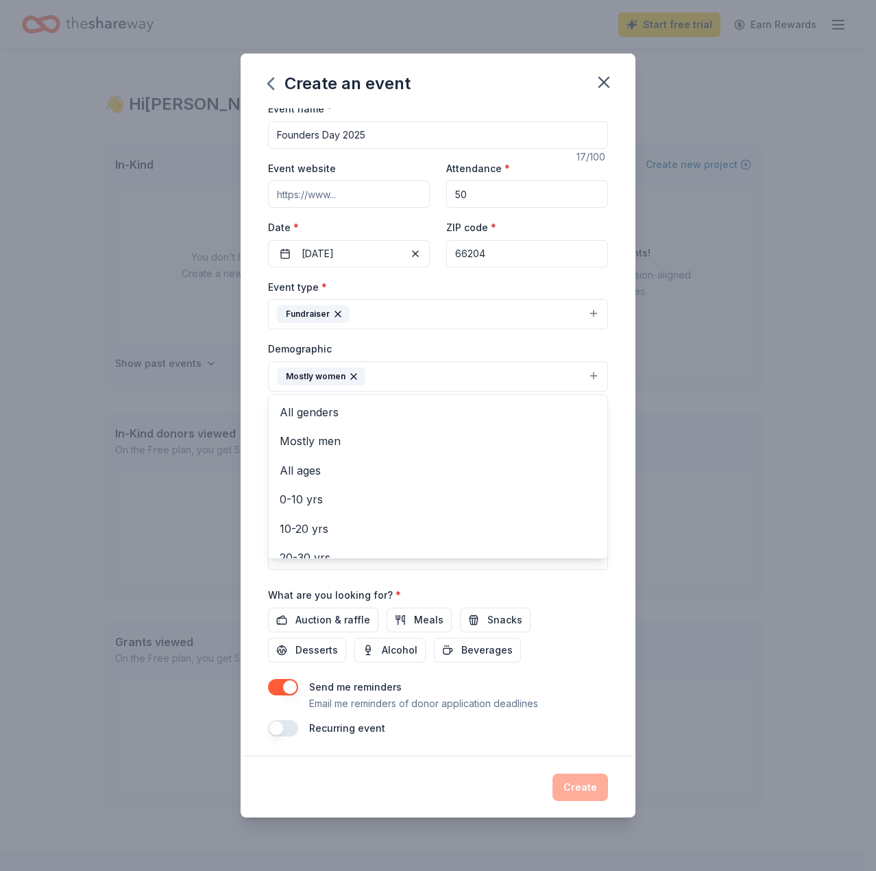
click at [602, 453] on div "Event name * Founders Day 2025 17 /100 Event website Attendance * 50 Date * [DA…" at bounding box center [438, 432] width 395 height 649
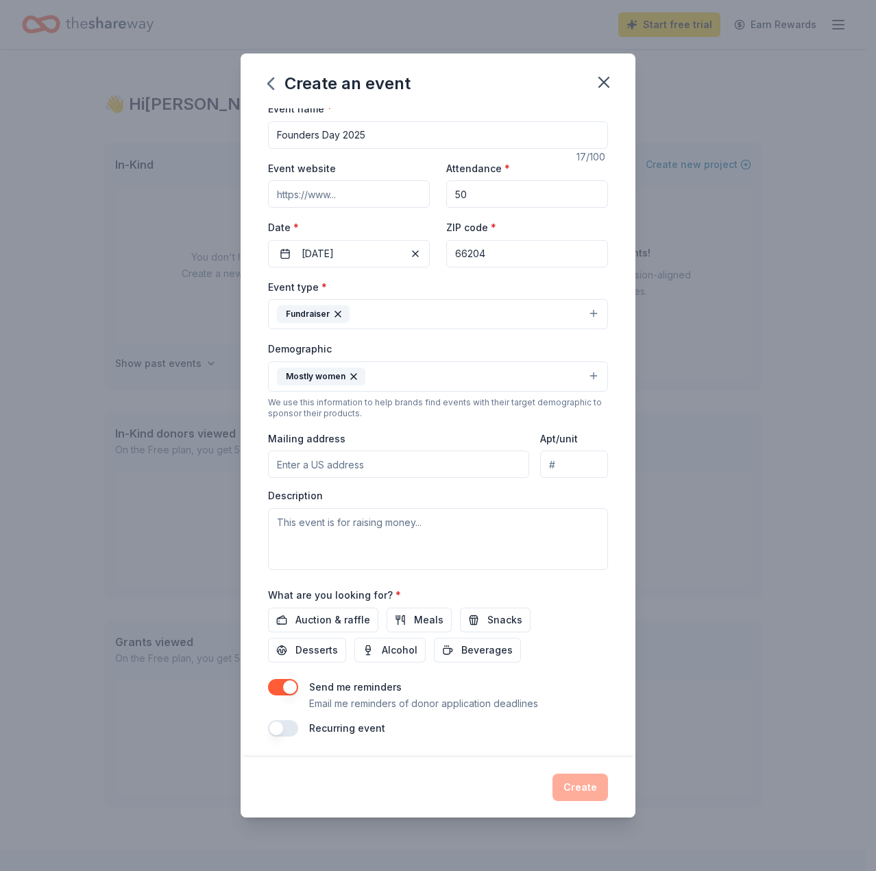
scroll to position [10, 0]
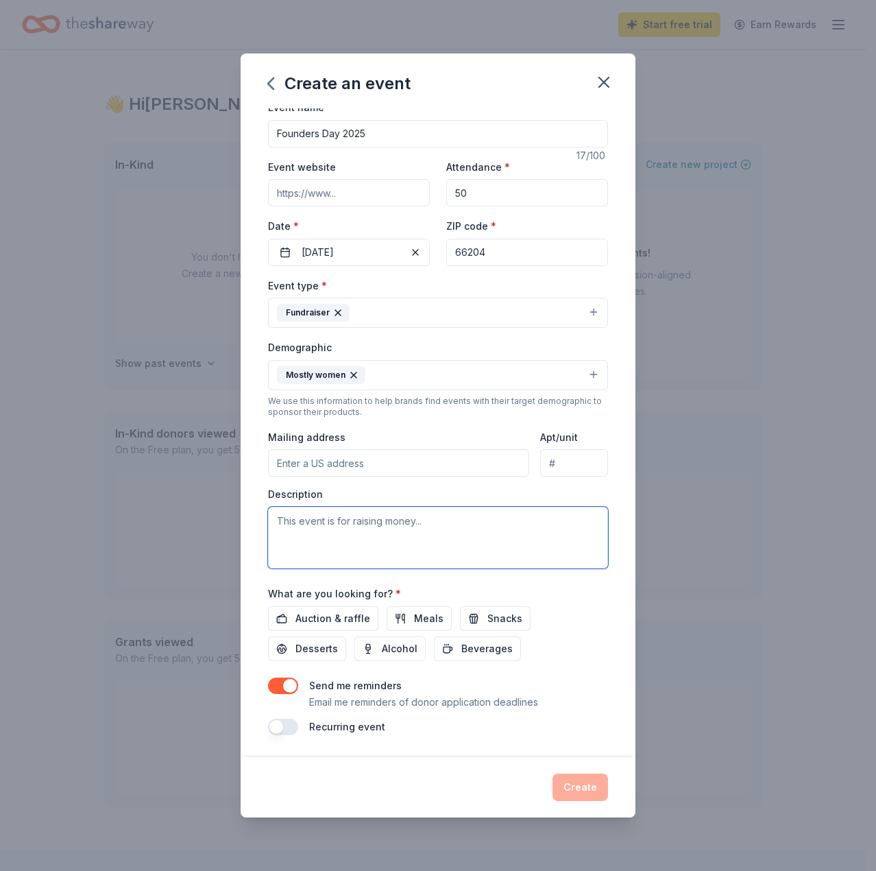
click at [405, 525] on textarea at bounding box center [438, 538] width 340 height 62
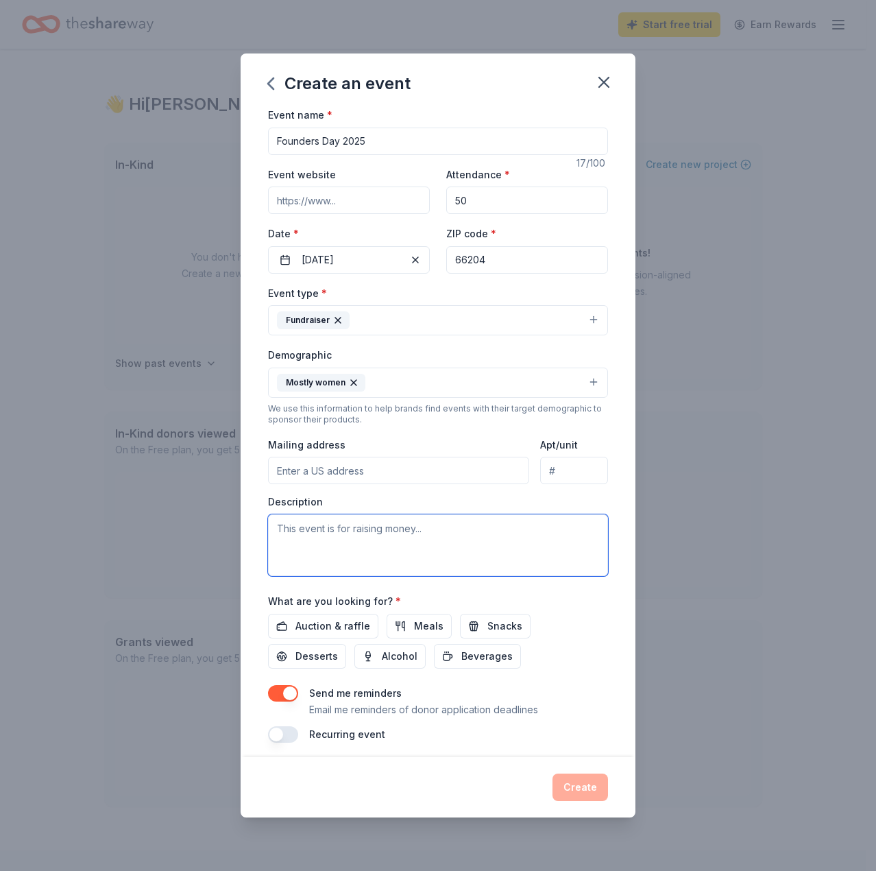
scroll to position [0, 0]
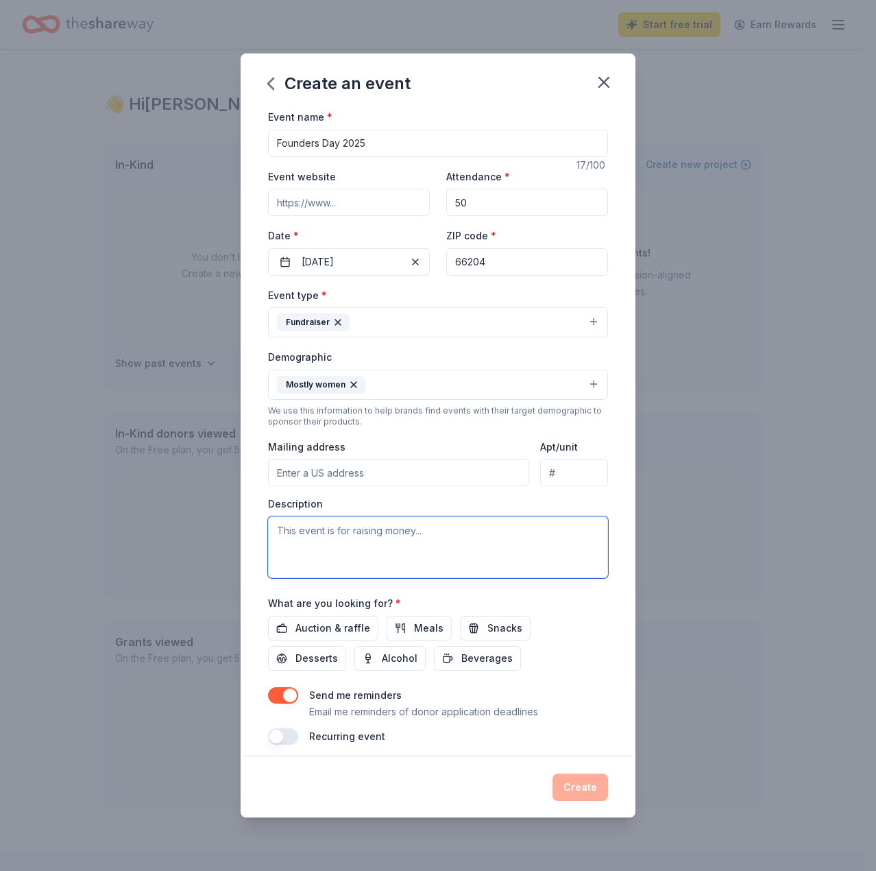
click at [469, 552] on textarea at bounding box center [438, 547] width 340 height 62
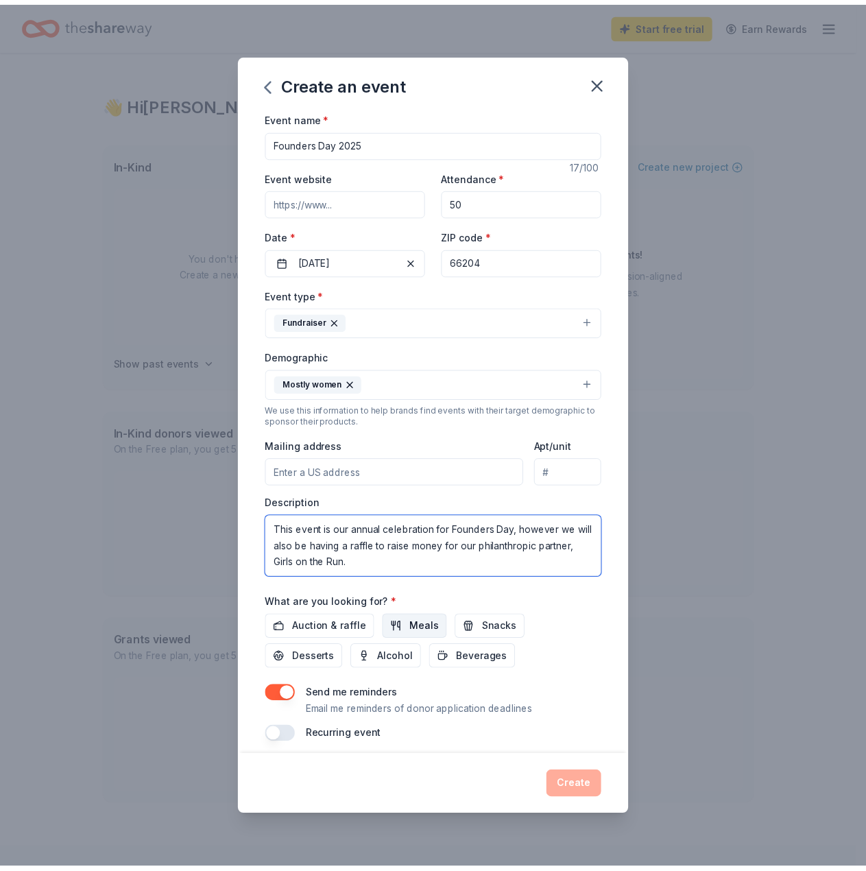
scroll to position [10, 0]
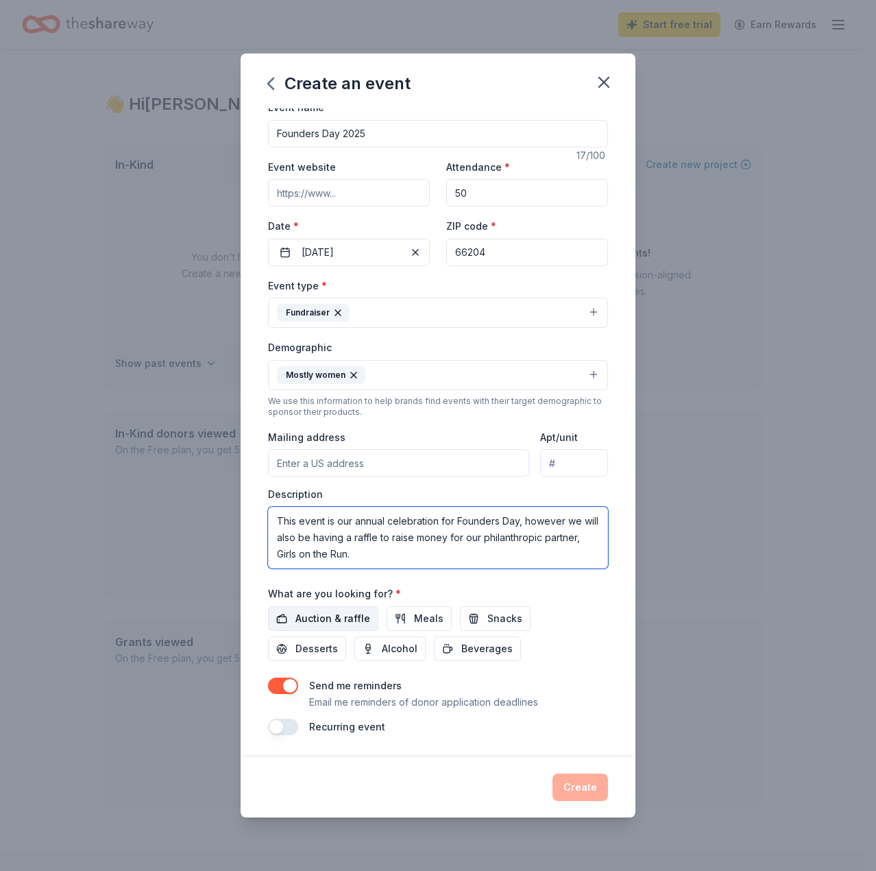
type textarea "This event is our annual celebration for Founders Day, however we will also be …"
click at [333, 624] on span "Auction & raffle" at bounding box center [333, 618] width 75 height 16
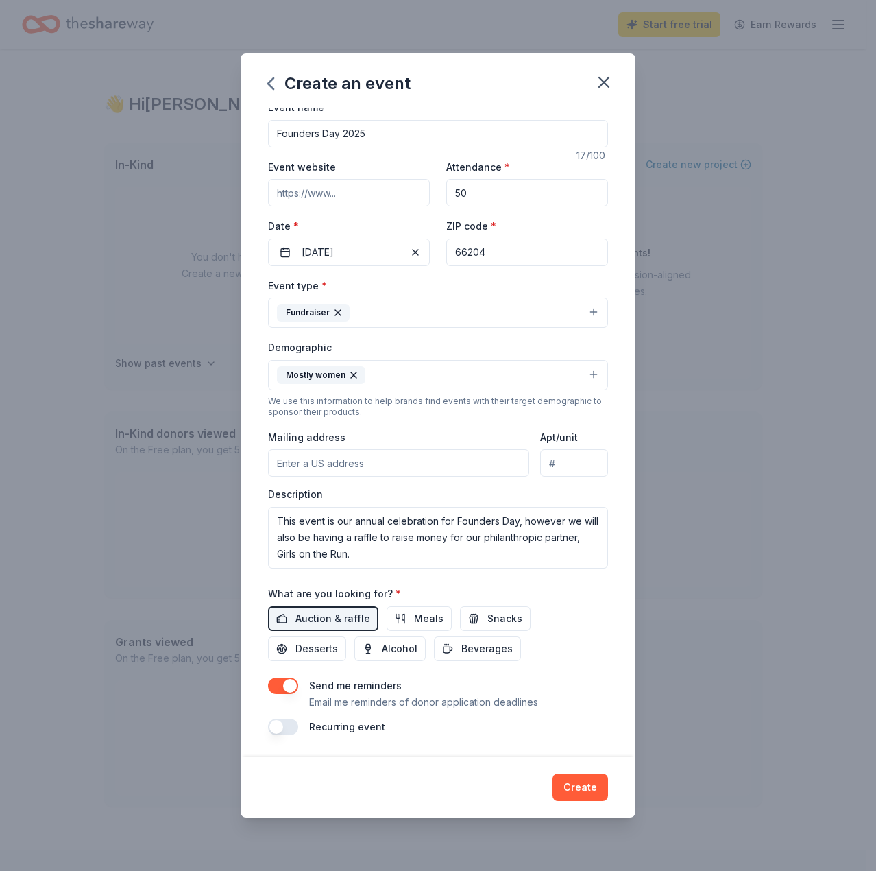
click at [287, 684] on button "button" at bounding box center [283, 685] width 30 height 16
click at [566, 787] on button "Create" at bounding box center [581, 786] width 56 height 27
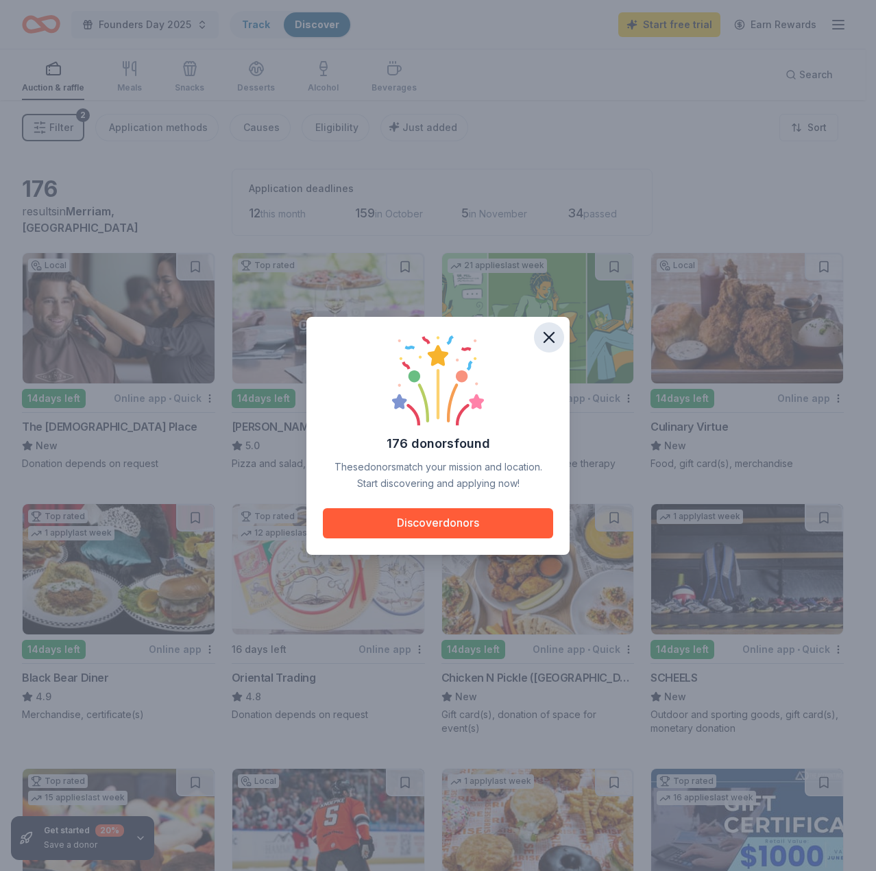
click at [548, 337] on icon "button" at bounding box center [549, 338] width 10 height 10
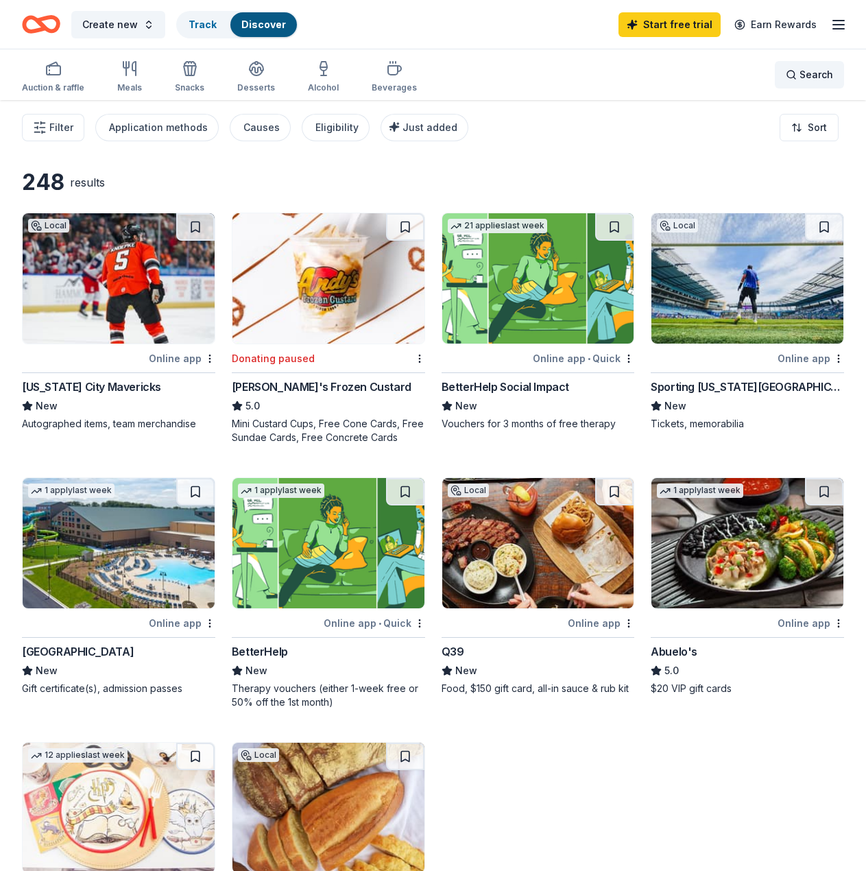
click at [811, 79] on span "Search" at bounding box center [816, 75] width 34 height 16
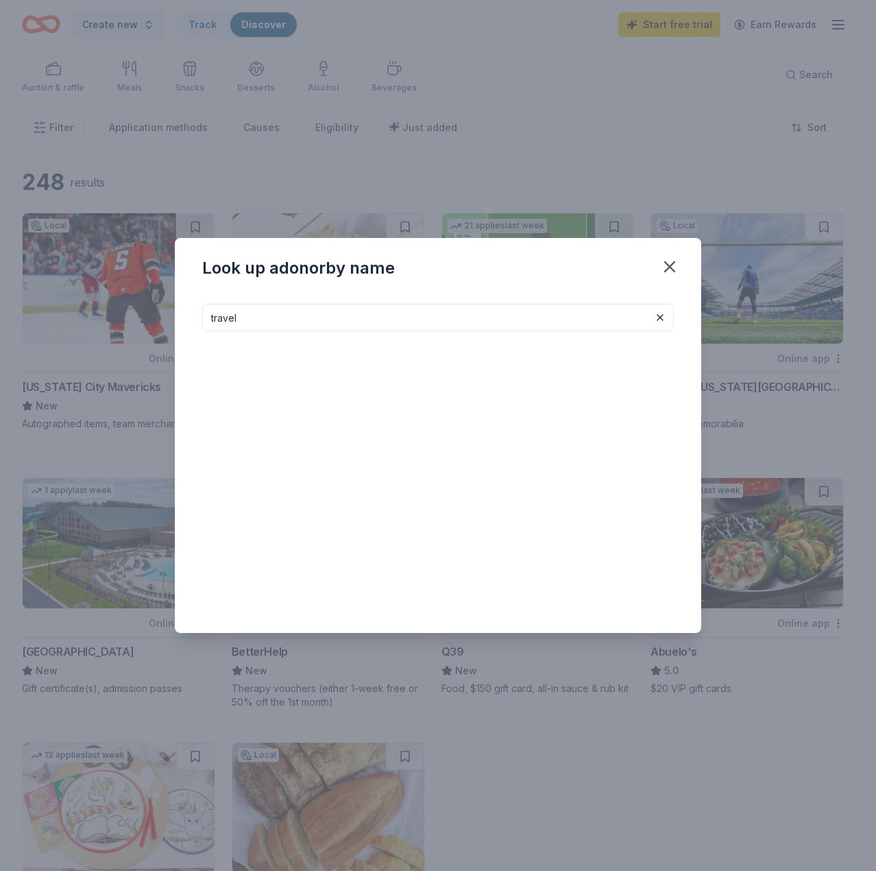
type input "travel"
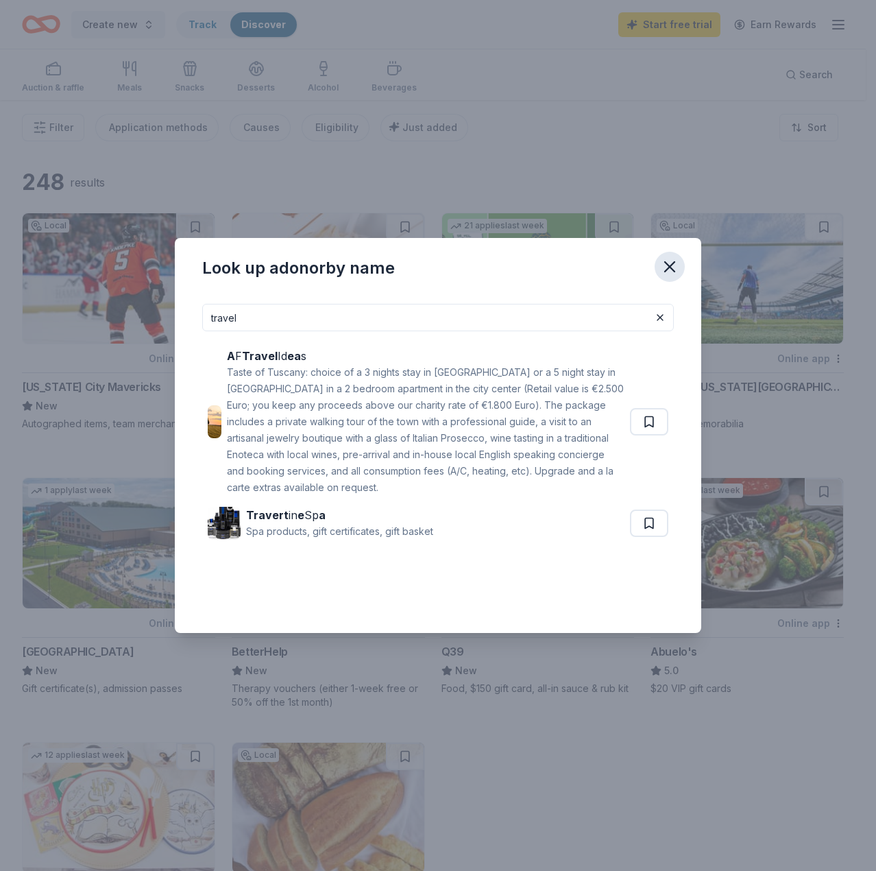
click at [667, 263] on icon "button" at bounding box center [669, 266] width 19 height 19
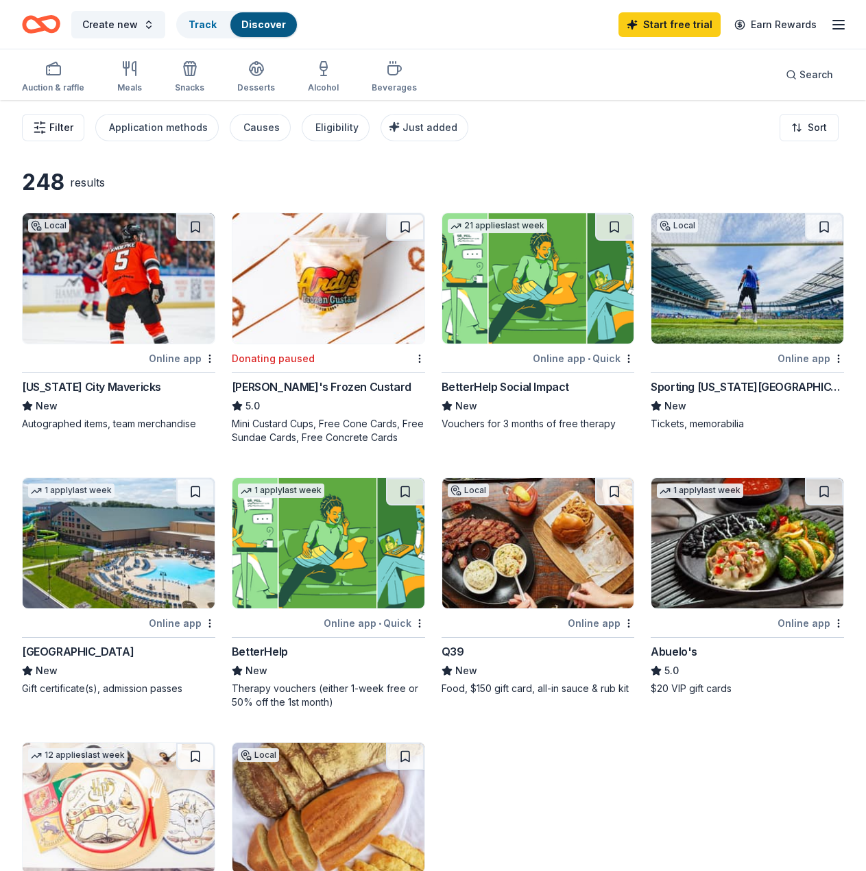
click at [54, 138] on button "Filter" at bounding box center [53, 127] width 62 height 27
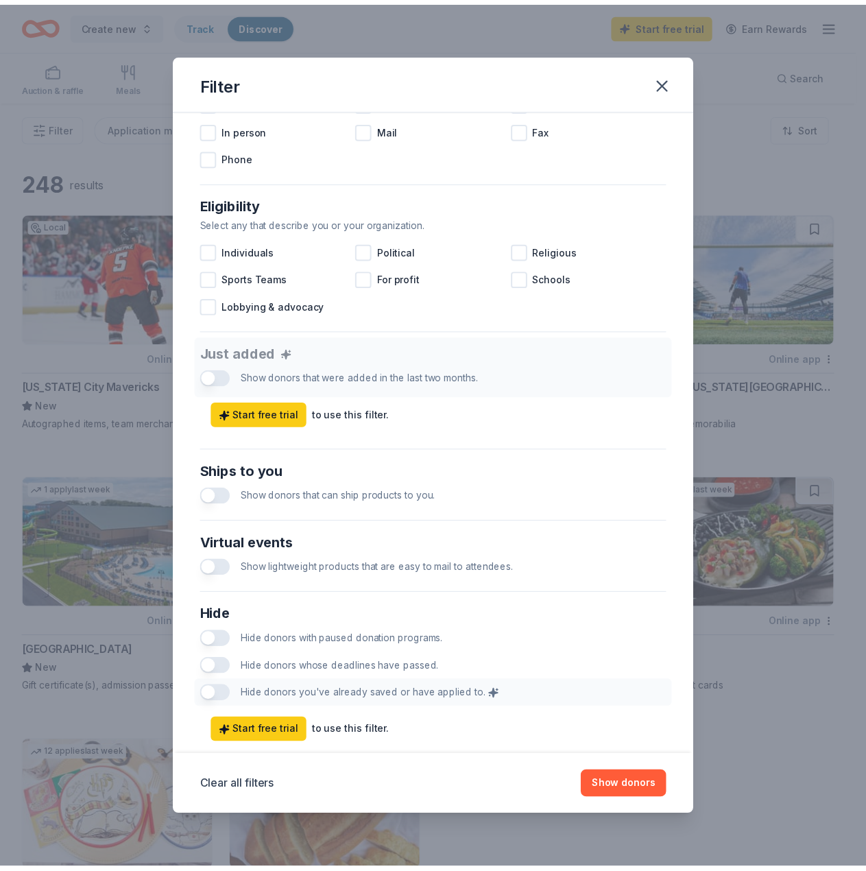
scroll to position [349, 0]
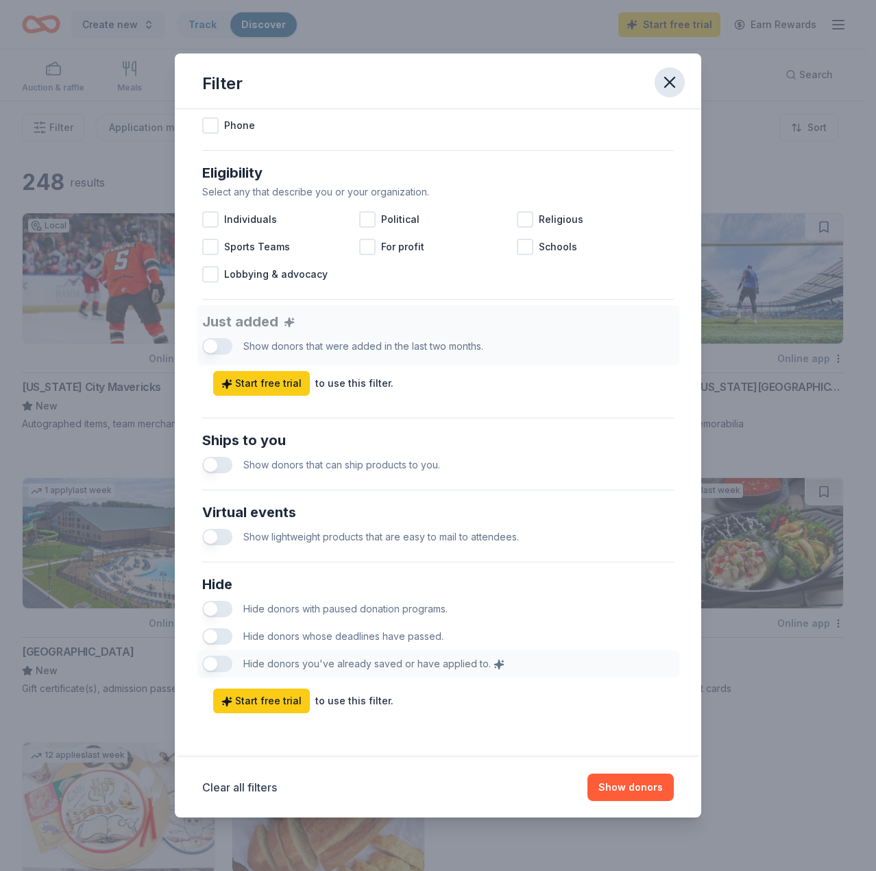
click at [669, 90] on icon "button" at bounding box center [669, 82] width 19 height 19
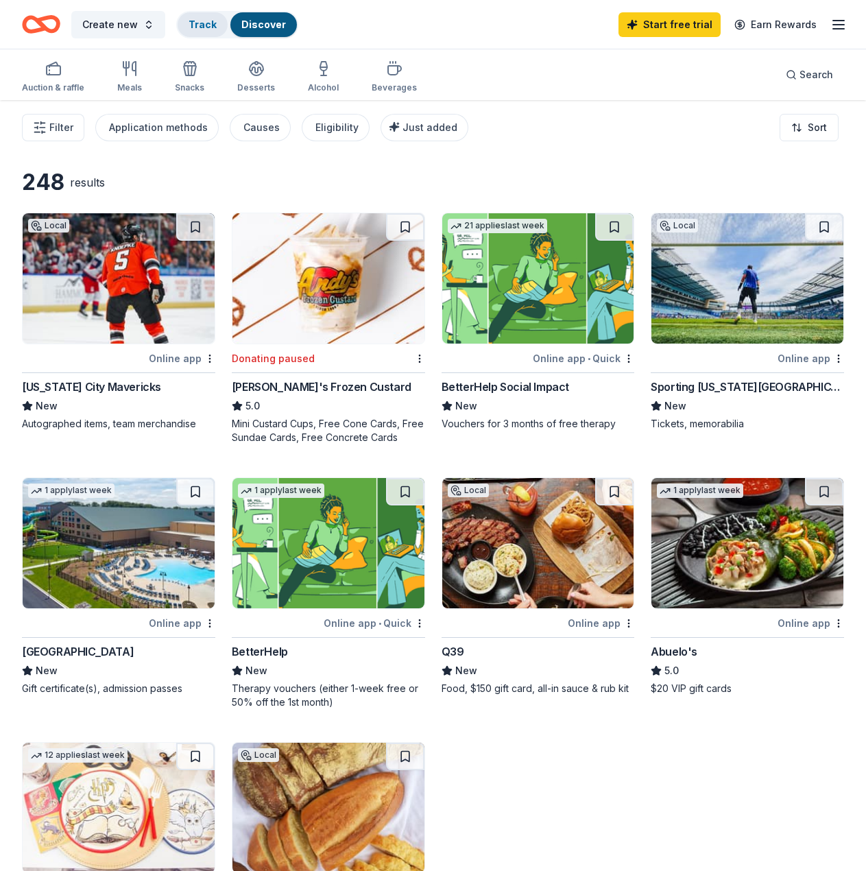
click at [198, 28] on link "Track" at bounding box center [203, 25] width 28 height 12
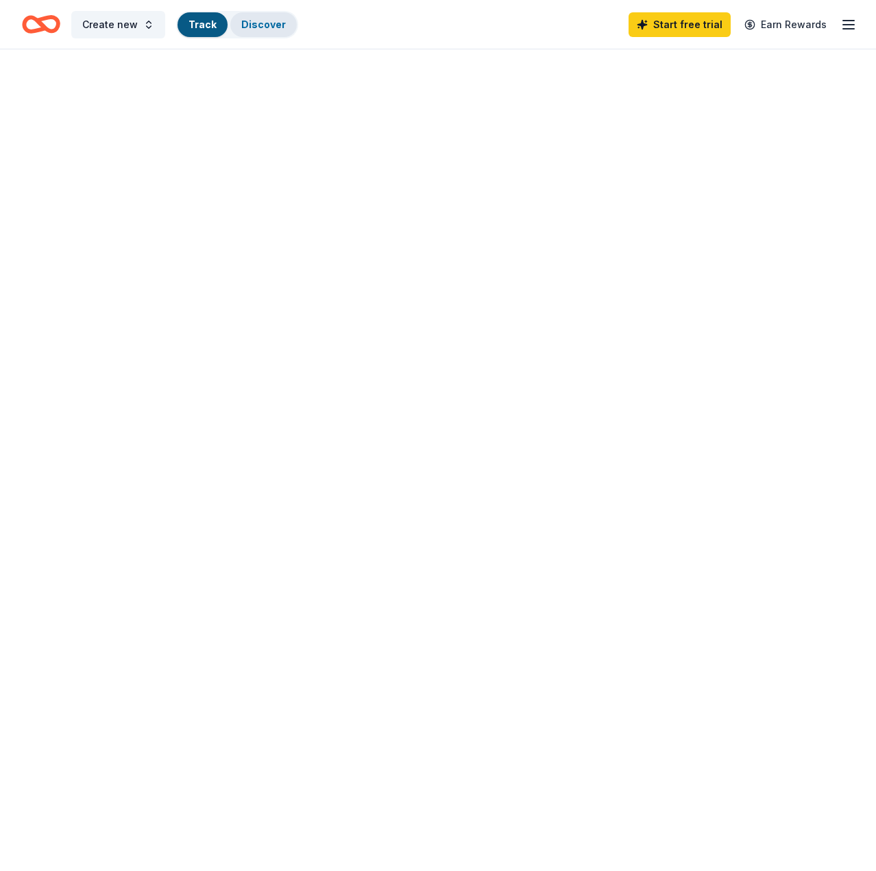
click at [258, 27] on link "Discover" at bounding box center [263, 25] width 45 height 12
